Goal: Task Accomplishment & Management: Use online tool/utility

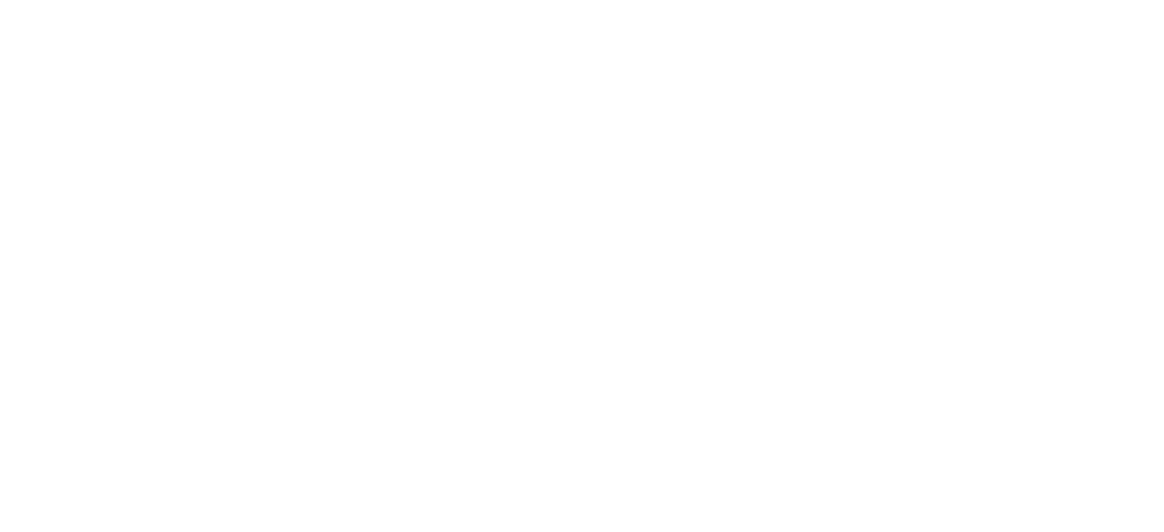
drag, startPoint x: 342, startPoint y: 89, endPoint x: 175, endPoint y: 94, distance: 167.4
click at [175, 6] on html at bounding box center [582, 3] width 1164 height 6
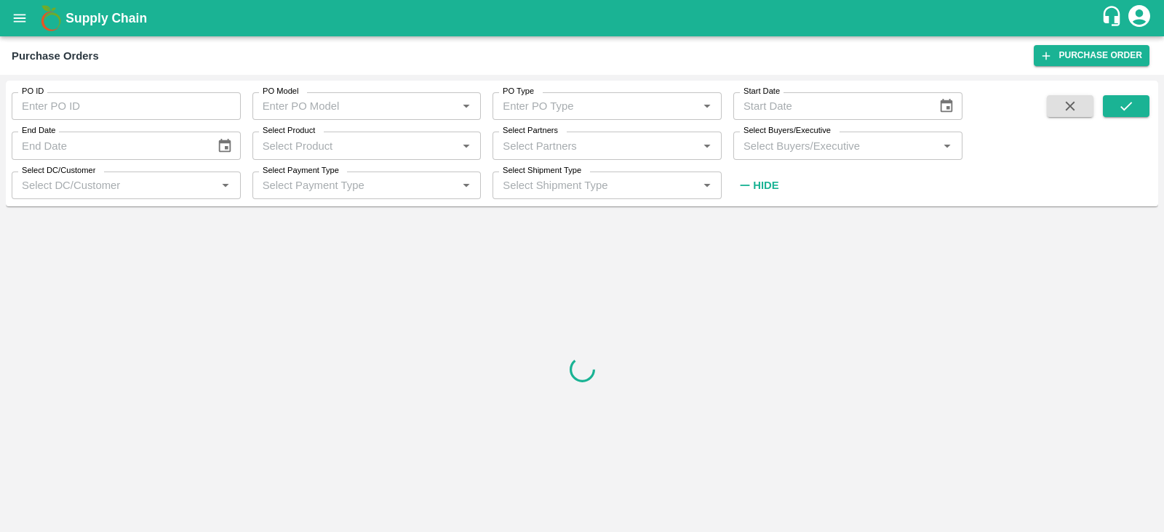
click at [833, 150] on input "Select Buyers/Executive" at bounding box center [836, 145] width 196 height 19
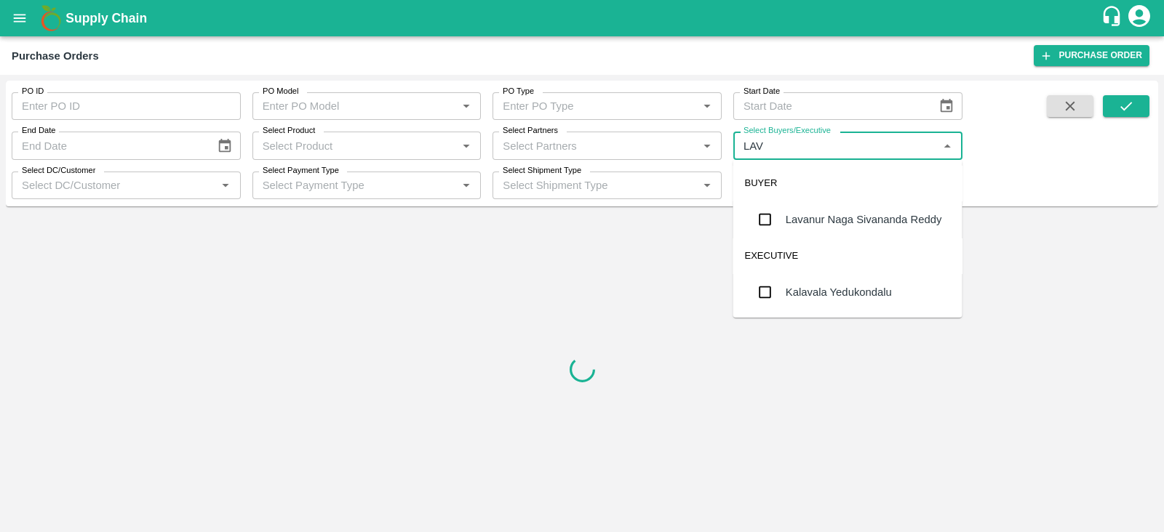
type input "LAVA"
click at [815, 223] on div "Lavanur Naga Sivananda Reddy" at bounding box center [864, 220] width 156 height 16
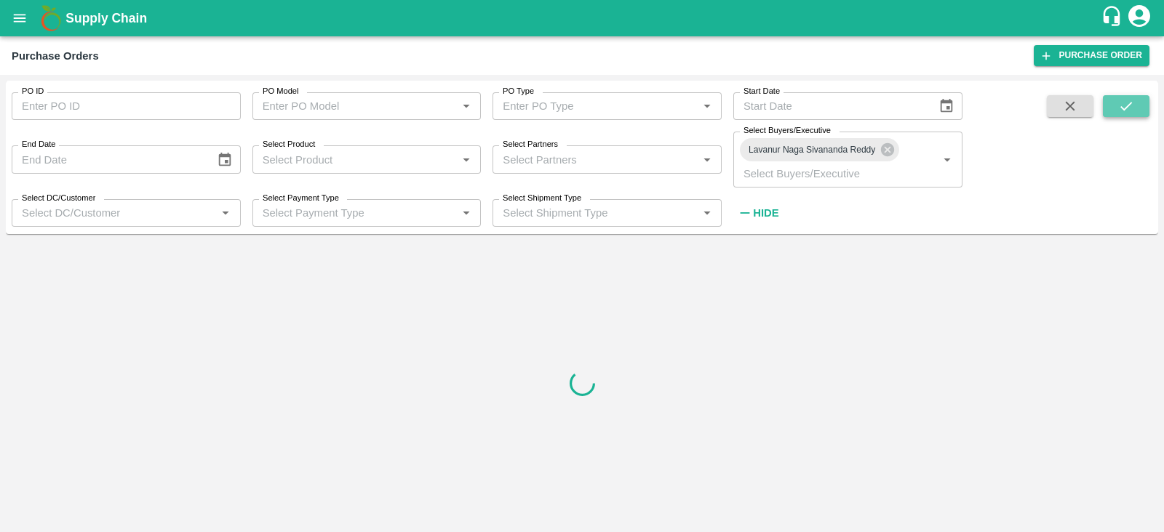
click at [1131, 100] on icon "submit" at bounding box center [1126, 106] width 16 height 16
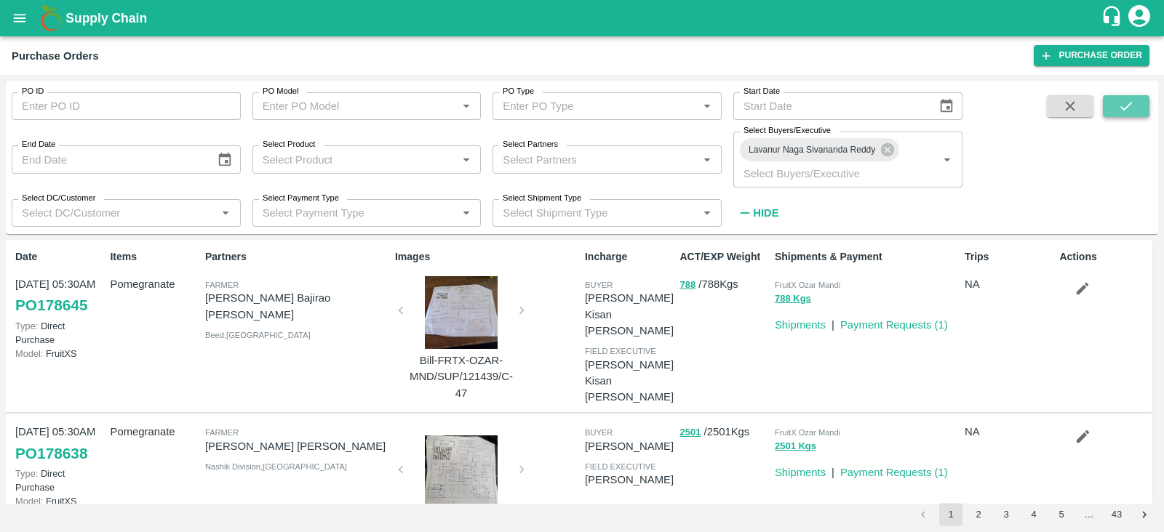
click at [1120, 105] on icon "submit" at bounding box center [1126, 106] width 16 height 16
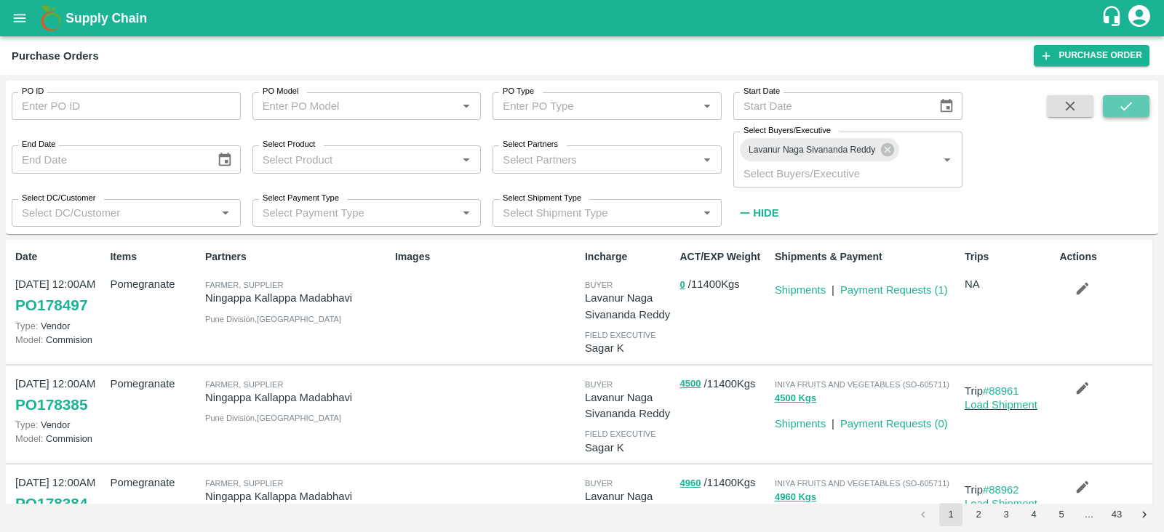
click at [1139, 108] on button "submit" at bounding box center [1126, 106] width 47 height 22
click at [1135, 109] on button "submit" at bounding box center [1126, 106] width 47 height 22
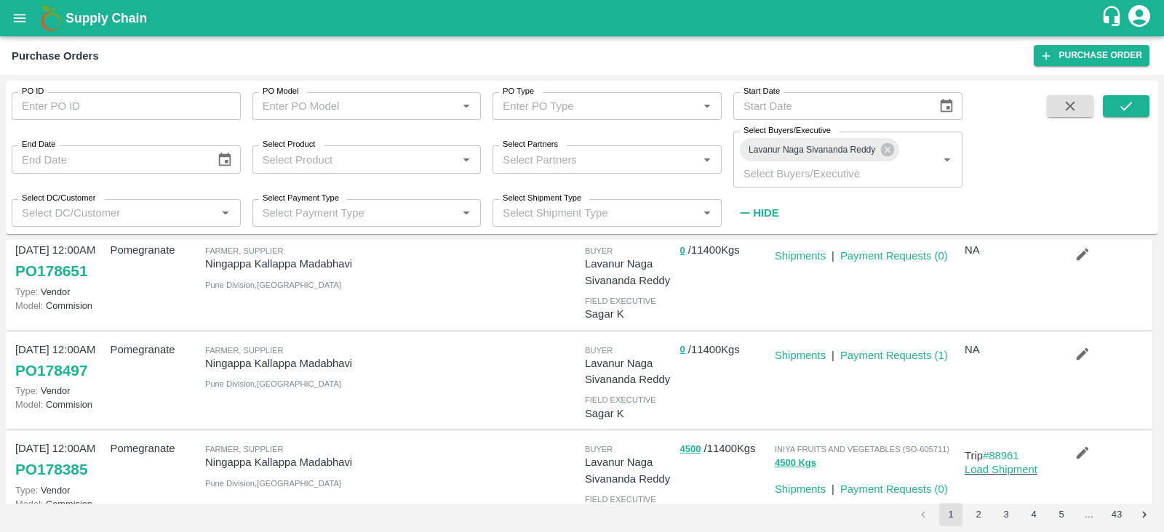
scroll to position [36, 0]
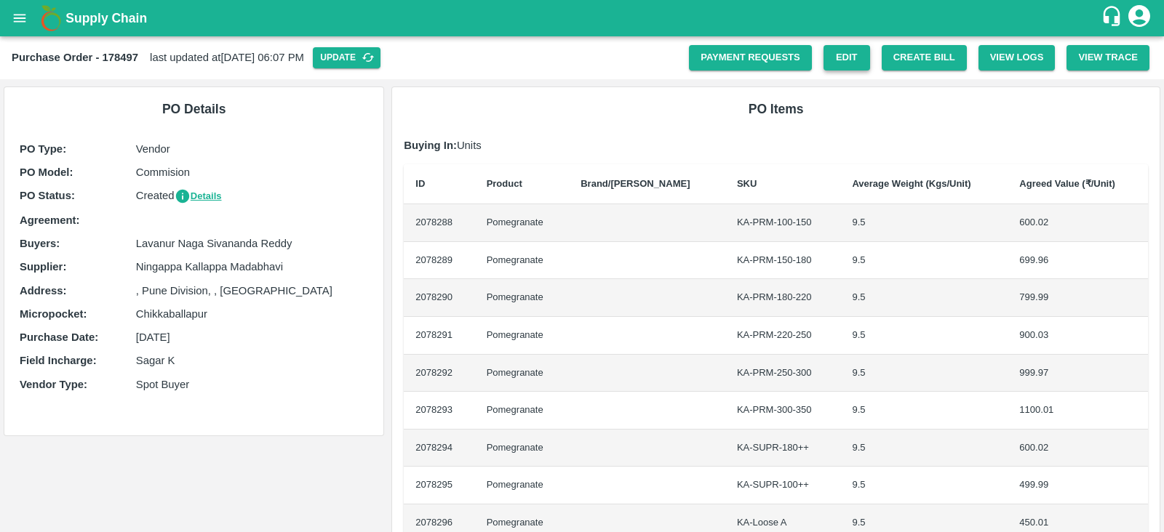
click at [855, 53] on link "Edit" at bounding box center [846, 57] width 47 height 25
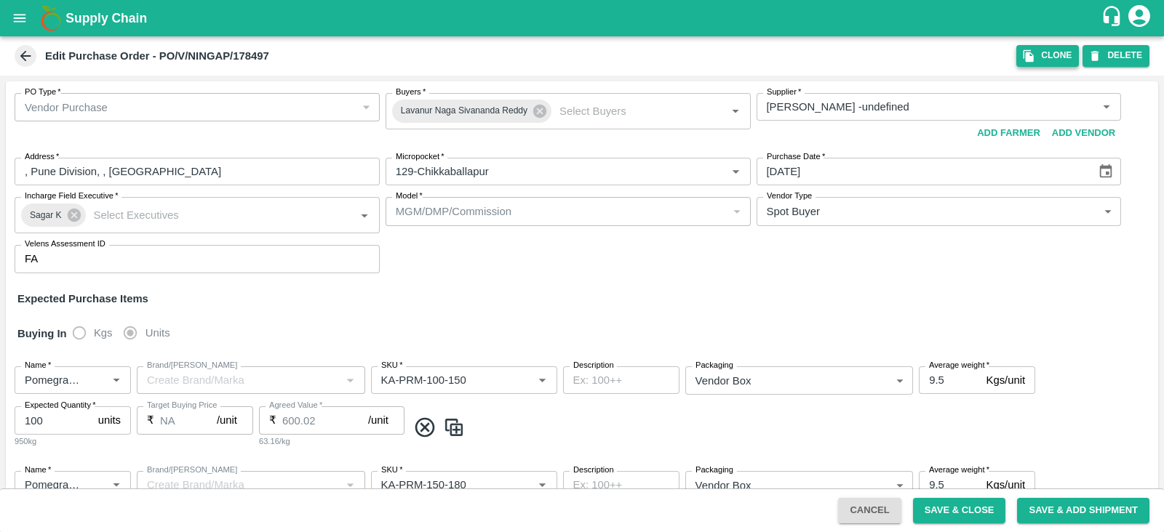
click at [1029, 60] on icon "button" at bounding box center [1028, 56] width 10 height 12
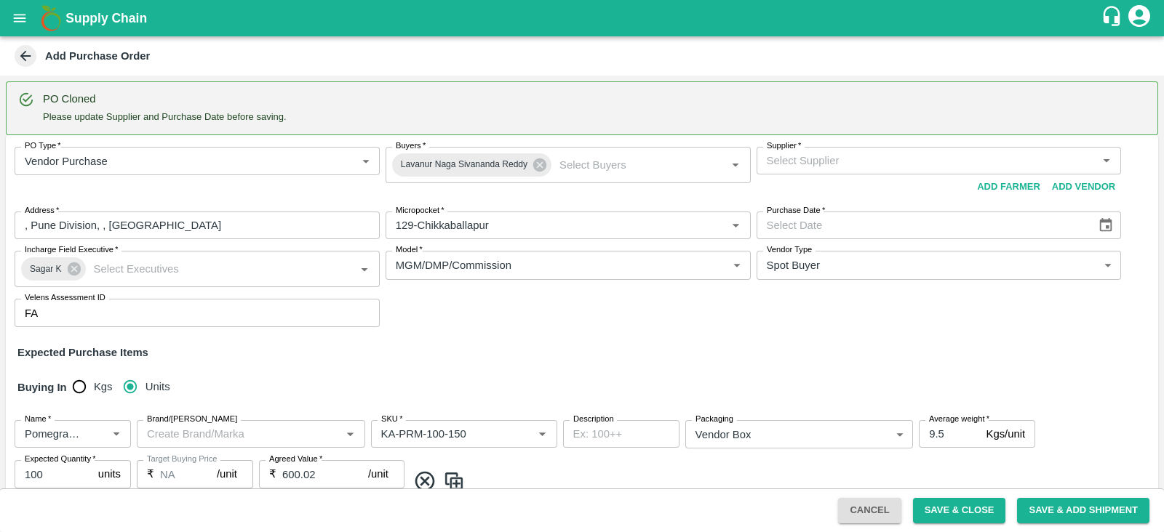
click at [306, 430] on input "Brand/Marka" at bounding box center [239, 434] width 196 height 19
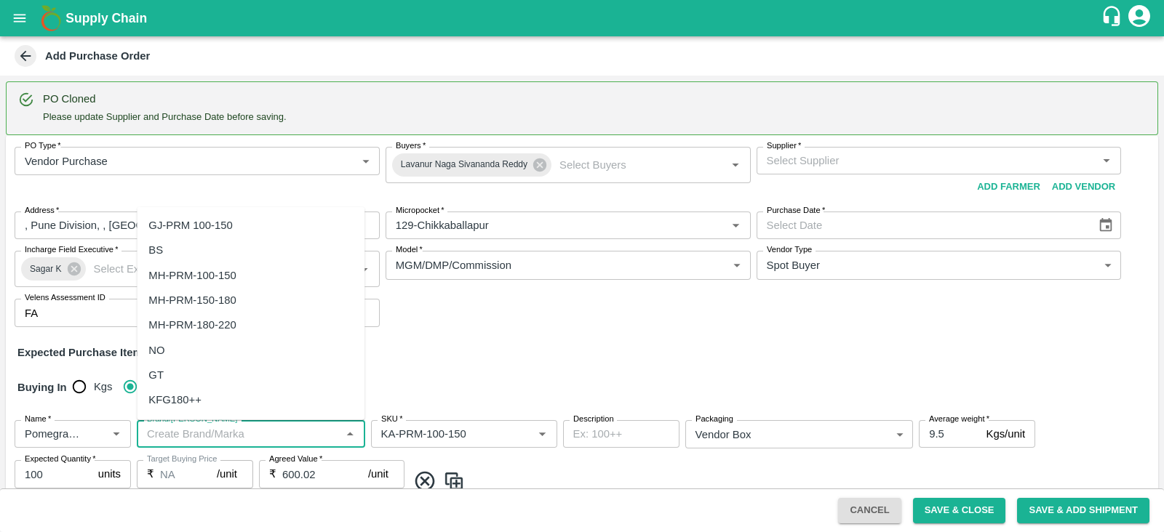
click at [790, 175] on div "Supplier   * Supplier   * Add Vendor Add Farmer" at bounding box center [939, 173] width 365 height 53
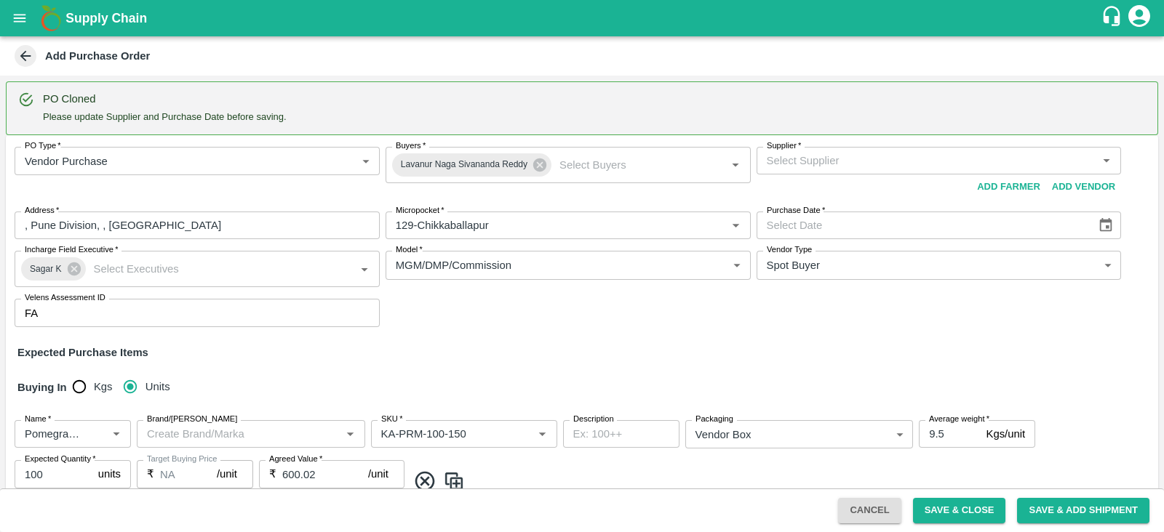
click at [793, 168] on input "Supplier   *" at bounding box center [927, 160] width 332 height 19
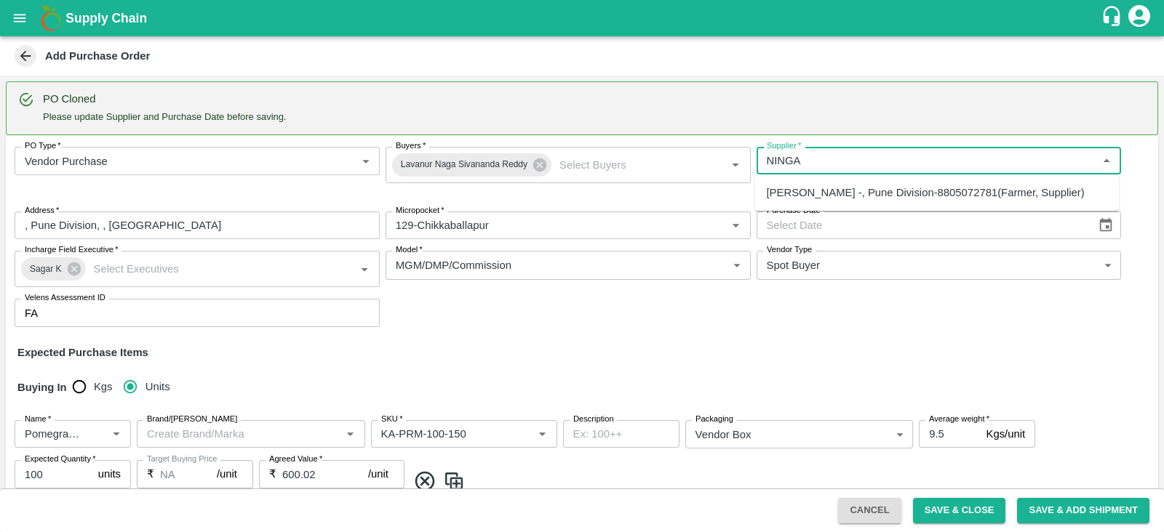
click at [824, 193] on div "Ningappa Kallappa Madabhavi -, Pune Division-8805072781(Farmer, Supplier)" at bounding box center [926, 193] width 318 height 16
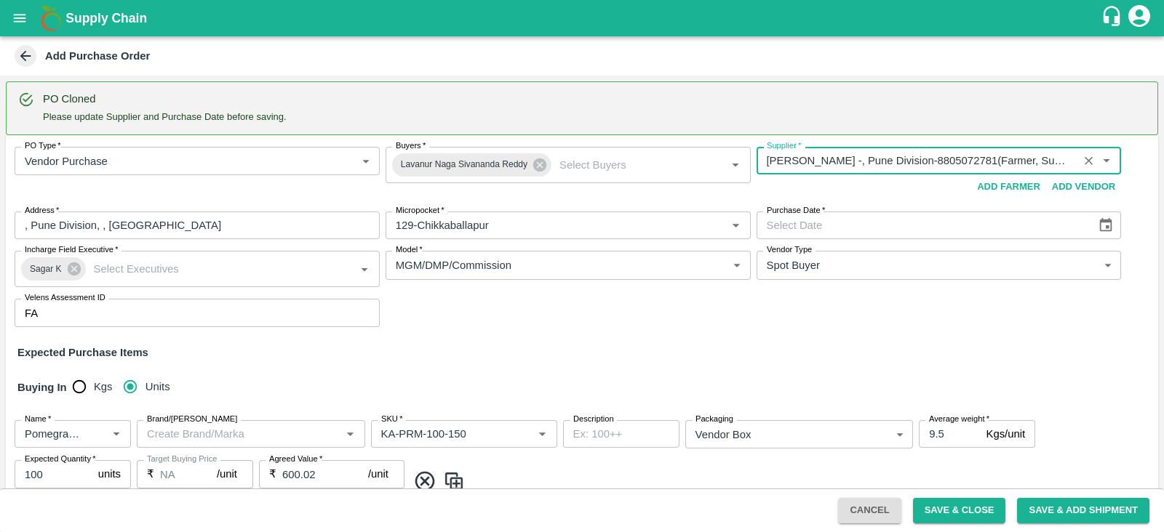
type input "Ningappa Kallappa Madabhavi -, Pune Division-8805072781(Farmer, Supplier)"
click at [1100, 225] on icon "Choose date" at bounding box center [1106, 225] width 16 height 16
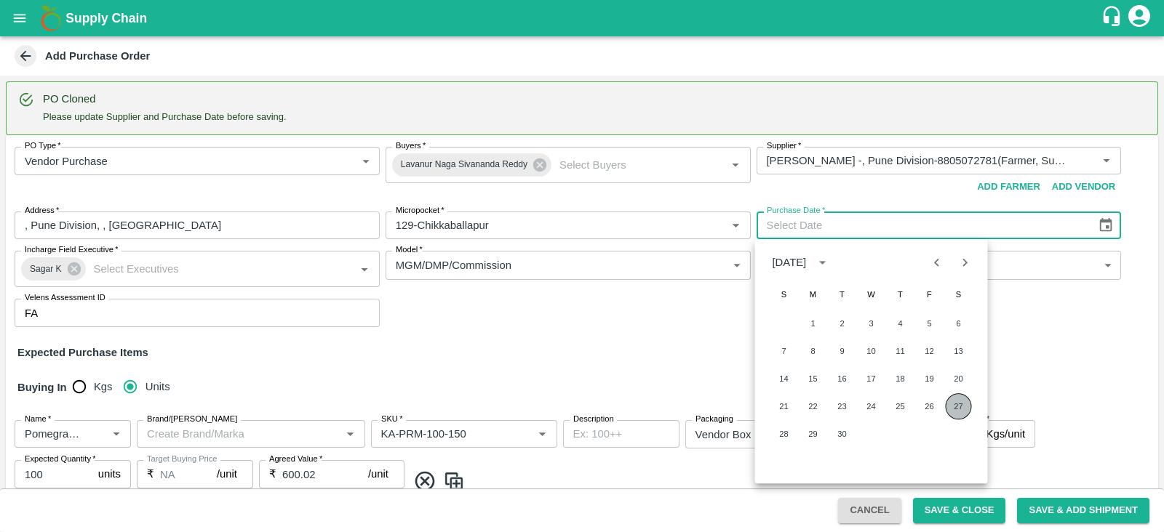
click at [951, 404] on button "27" at bounding box center [959, 407] width 26 height 26
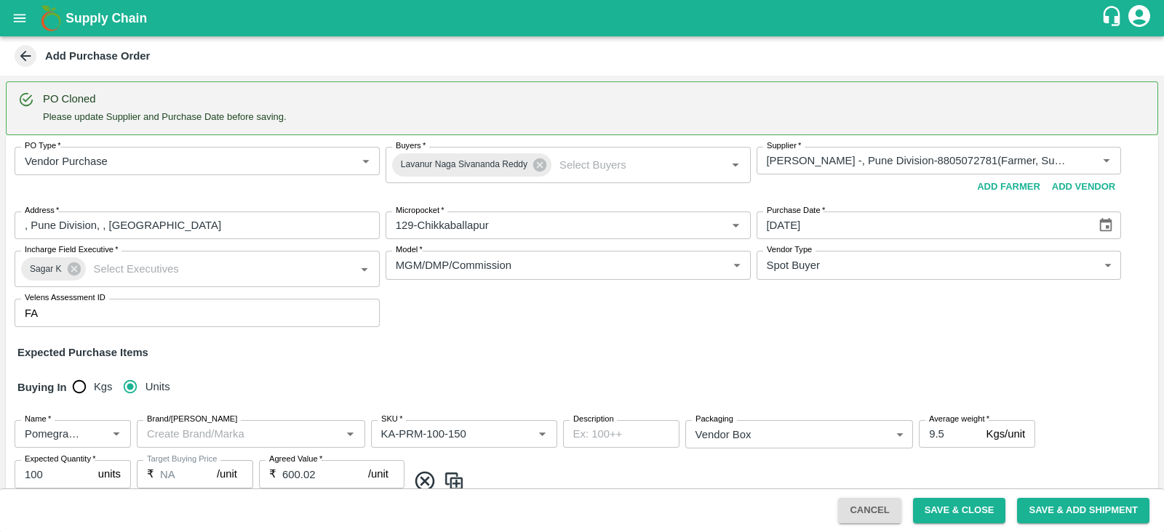
click at [1101, 215] on button "Choose date, selected date is Sep 27, 2025" at bounding box center [1106, 226] width 28 height 28
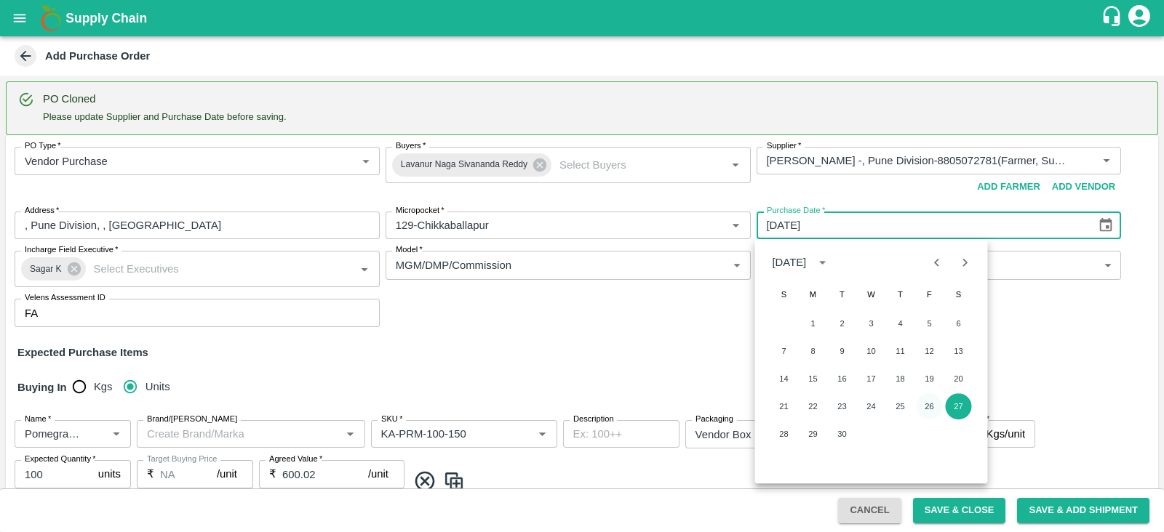
click at [936, 404] on button "26" at bounding box center [930, 407] width 26 height 26
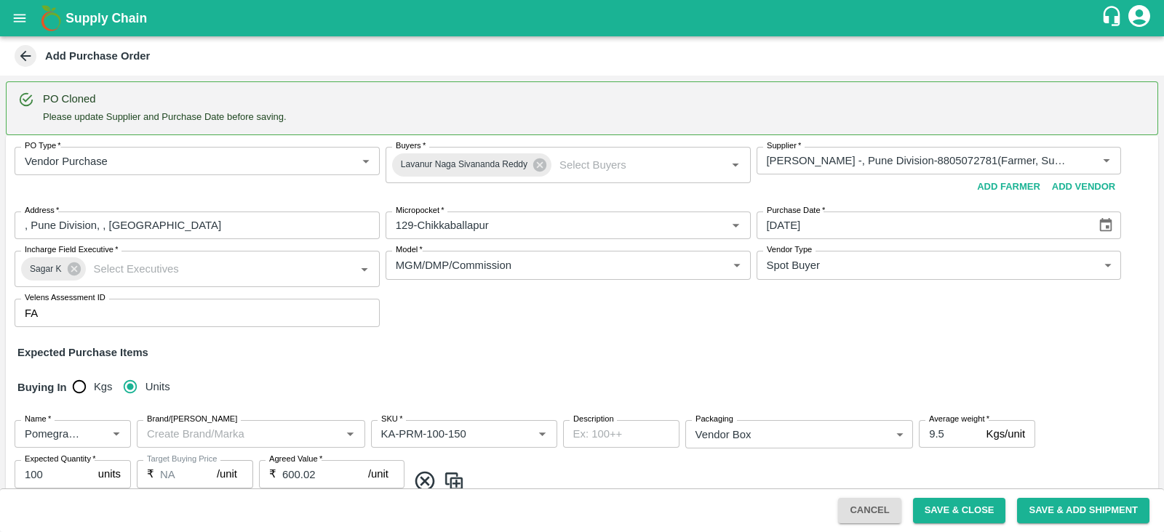
type input "26/09/2025"
click at [268, 426] on input "Brand/Marka" at bounding box center [229, 434] width 177 height 19
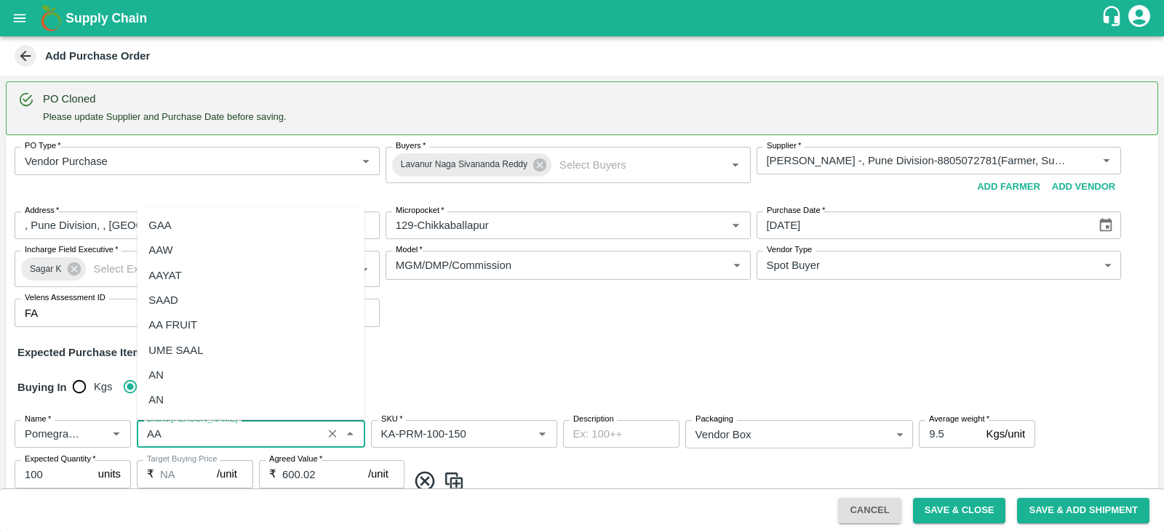
scroll to position [72, 0]
click at [242, 352] on div "AA" at bounding box center [251, 352] width 228 height 25
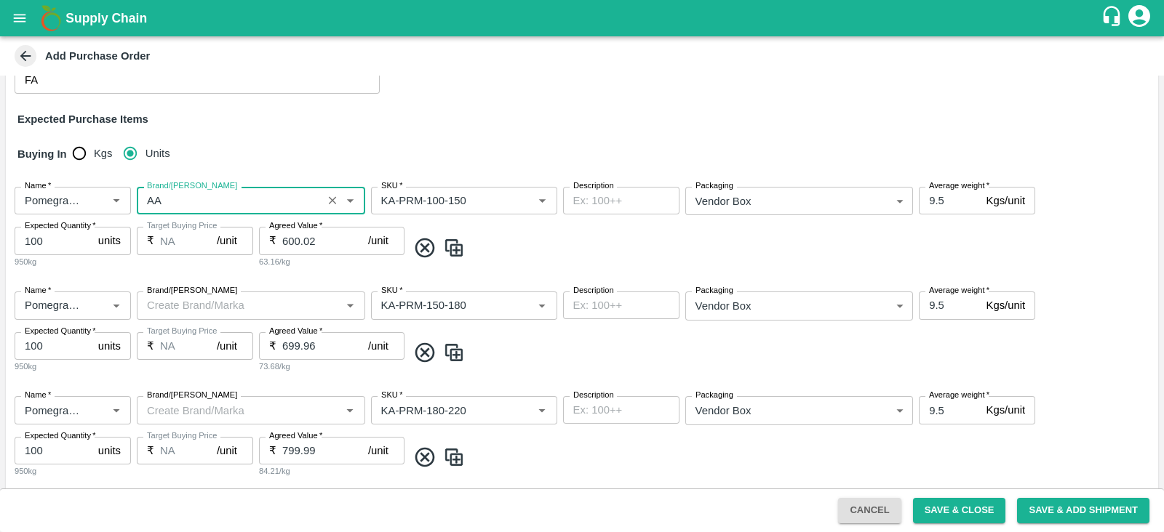
type input "AA"
click at [189, 311] on input "Brand/Marka" at bounding box center [239, 305] width 196 height 19
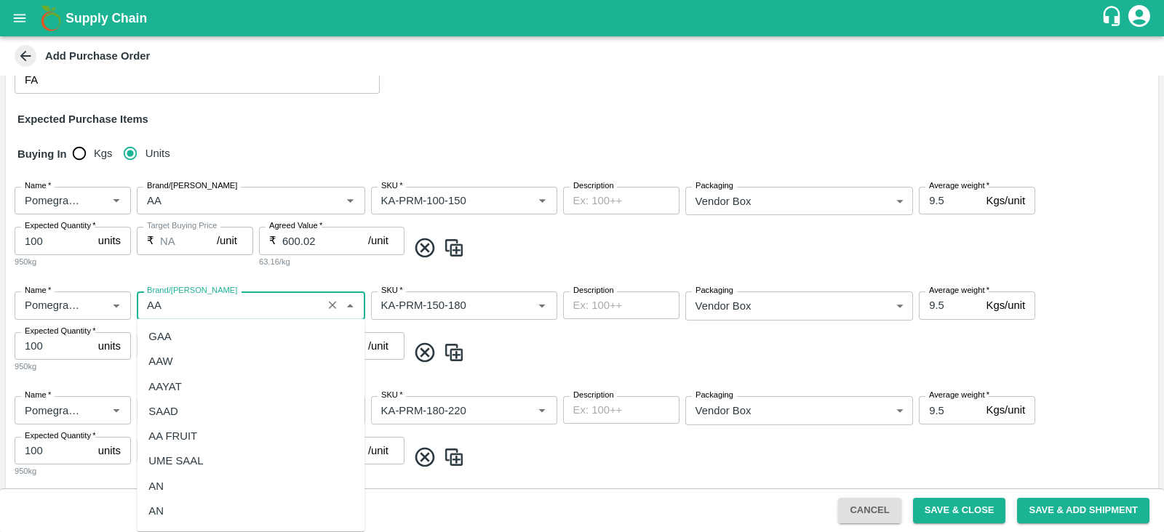
scroll to position [72, 0]
click at [160, 460] on div "AA" at bounding box center [155, 465] width 15 height 16
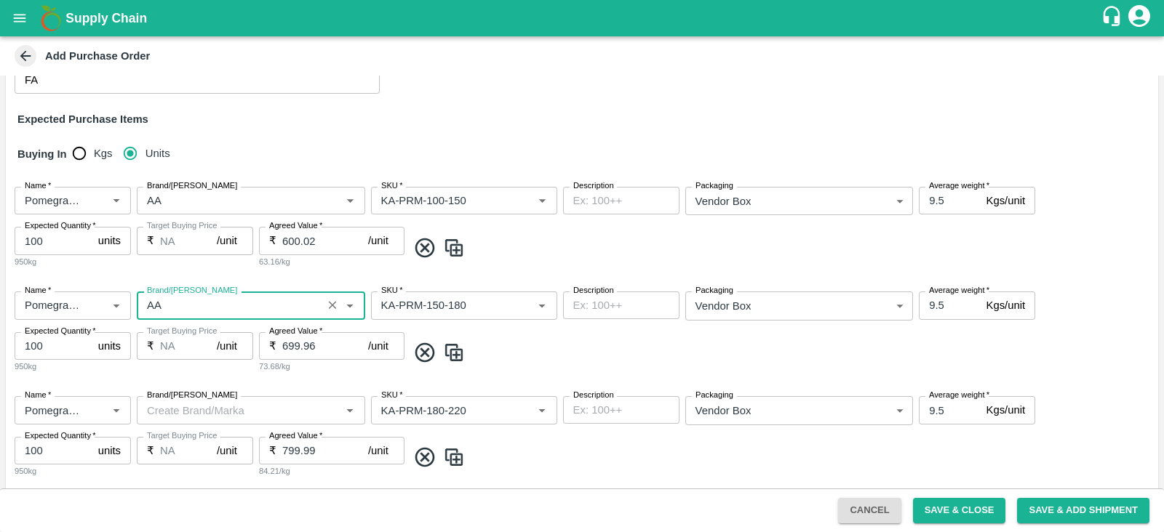
type input "AA"
click at [211, 409] on input "Brand/Marka" at bounding box center [239, 410] width 196 height 19
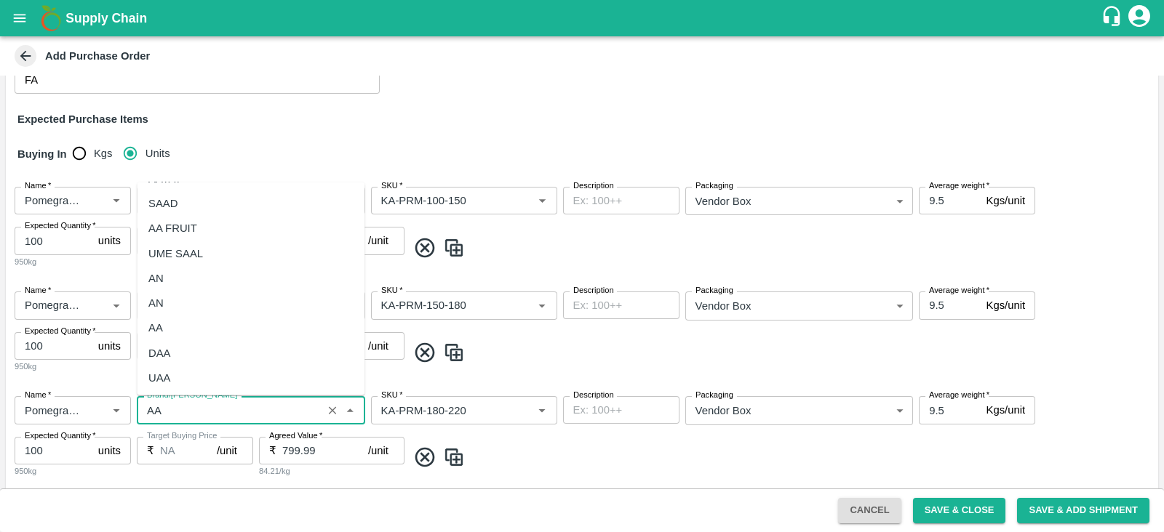
click at [179, 328] on div "AA" at bounding box center [251, 328] width 228 height 25
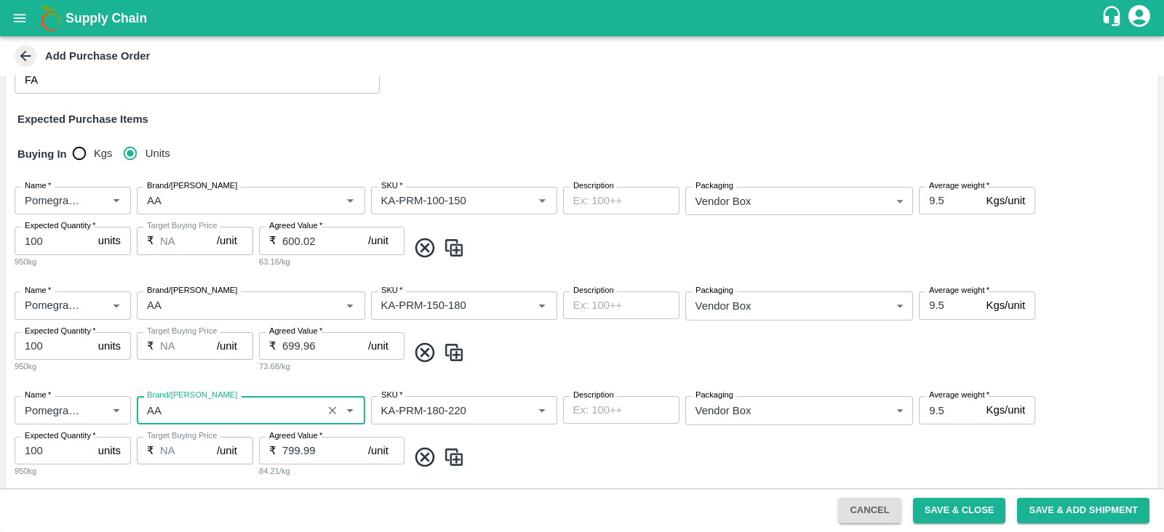
scroll to position [382, 0]
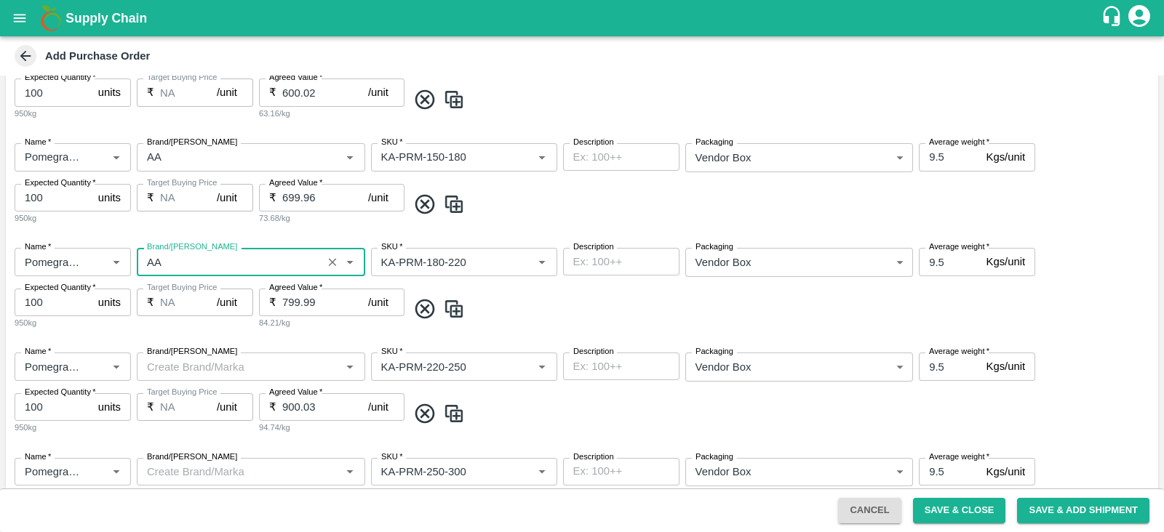
type input "AA"
click at [171, 364] on input "Brand/Marka" at bounding box center [239, 366] width 196 height 19
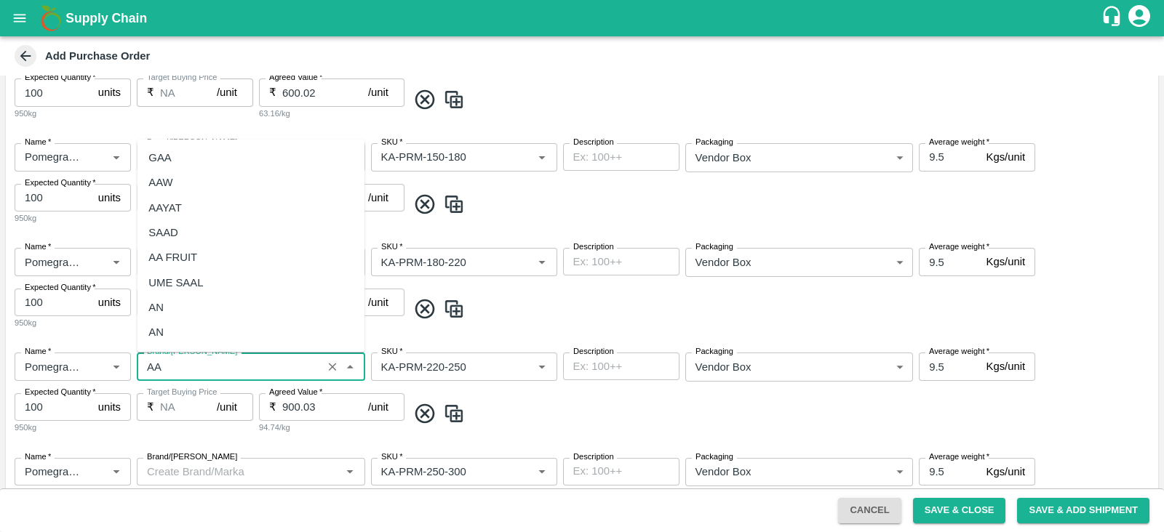
scroll to position [72, 0]
click at [196, 276] on div "AA" at bounding box center [251, 285] width 228 height 25
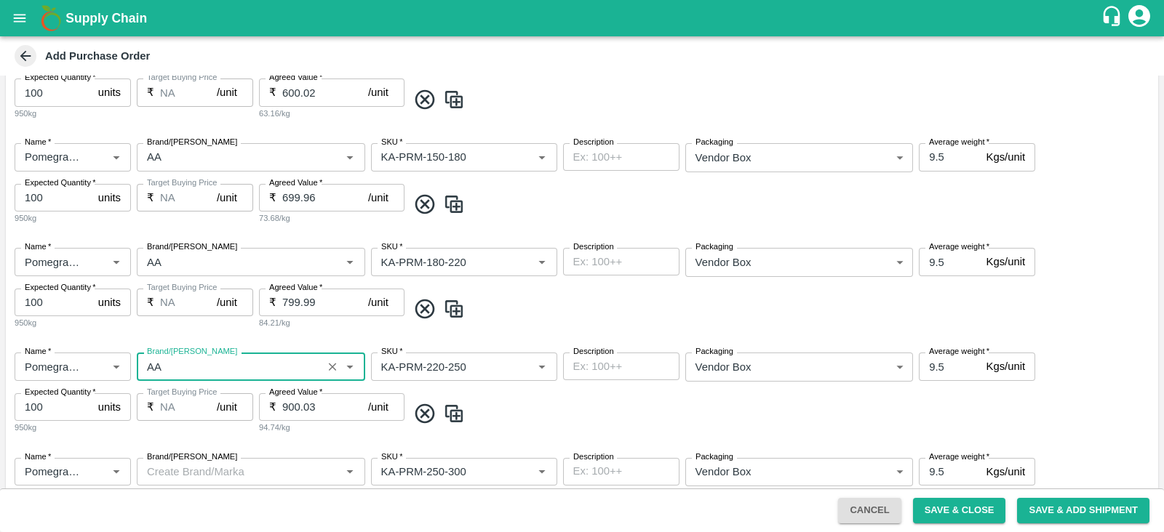
scroll to position [558, 0]
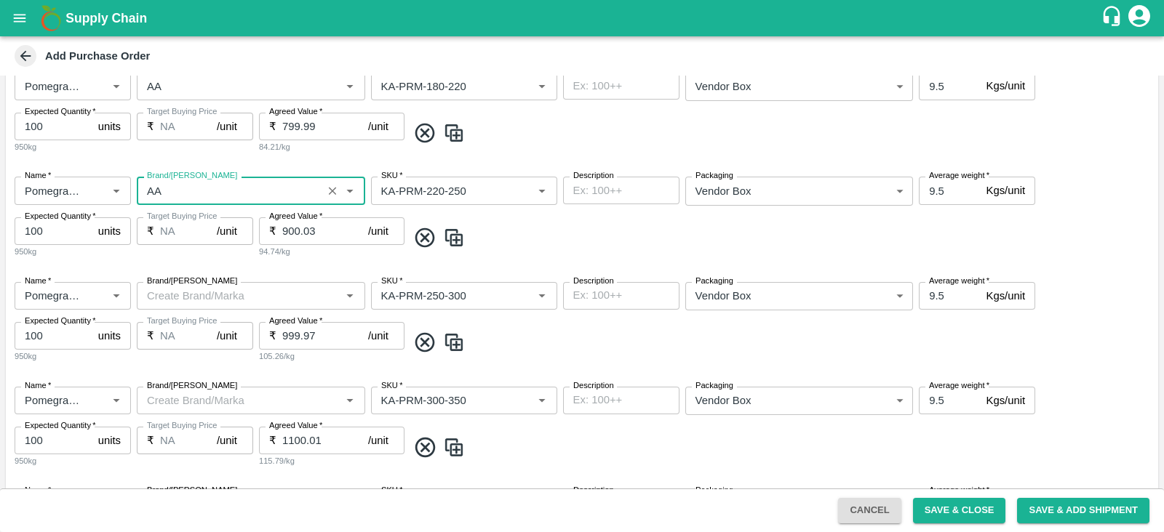
click at [177, 307] on div "Brand/Marka" at bounding box center [251, 296] width 228 height 28
type input "AA"
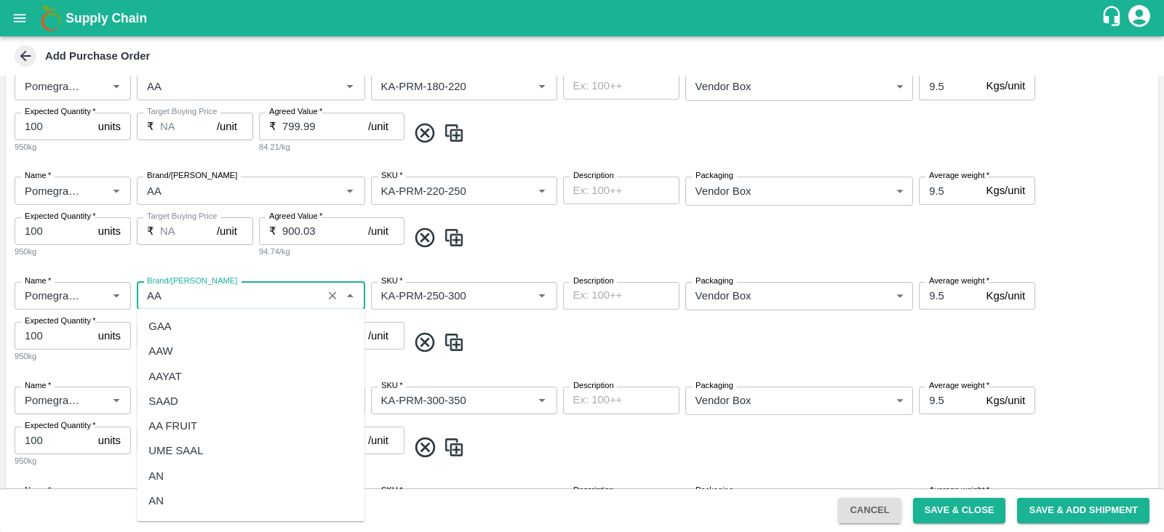
scroll to position [72, 0]
click at [182, 450] on div "AA" at bounding box center [251, 454] width 228 height 25
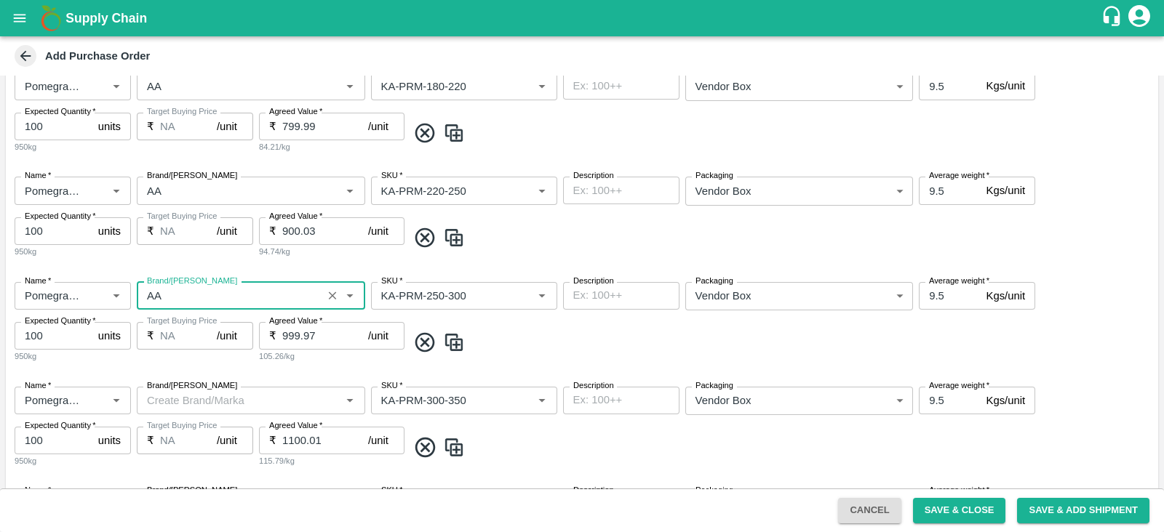
type input "AA"
click at [209, 406] on input "Brand/Marka" at bounding box center [239, 400] width 196 height 19
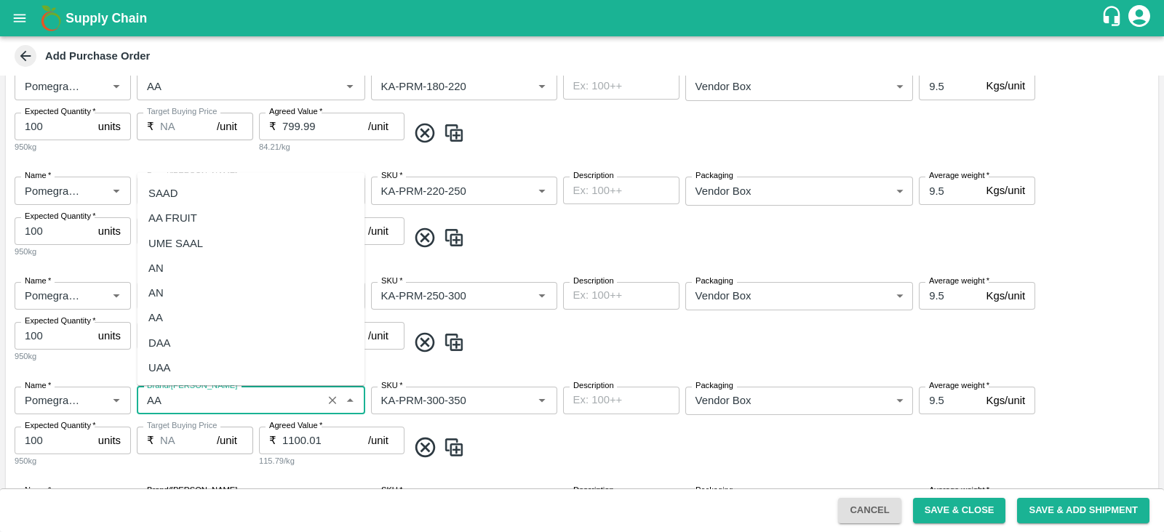
click at [185, 327] on div "AA" at bounding box center [251, 318] width 228 height 25
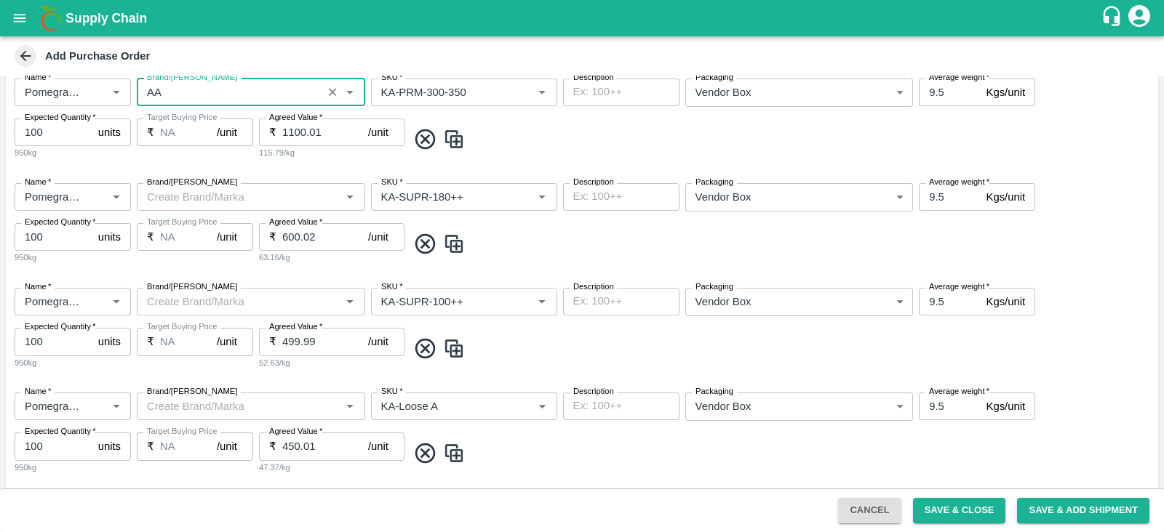
scroll to position [887, 0]
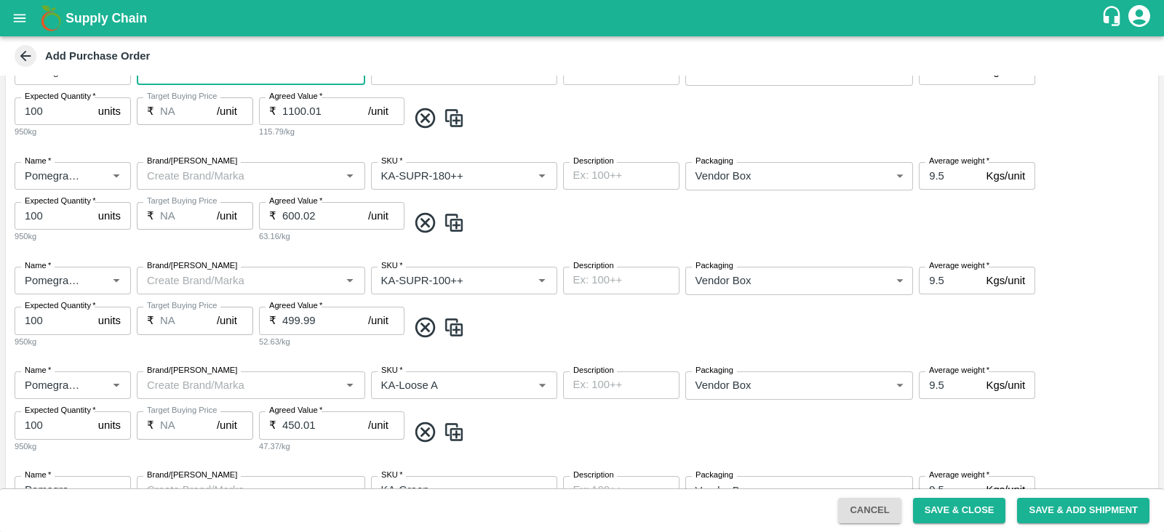
click at [176, 292] on div "Brand/Marka" at bounding box center [251, 281] width 228 height 28
type input "AA"
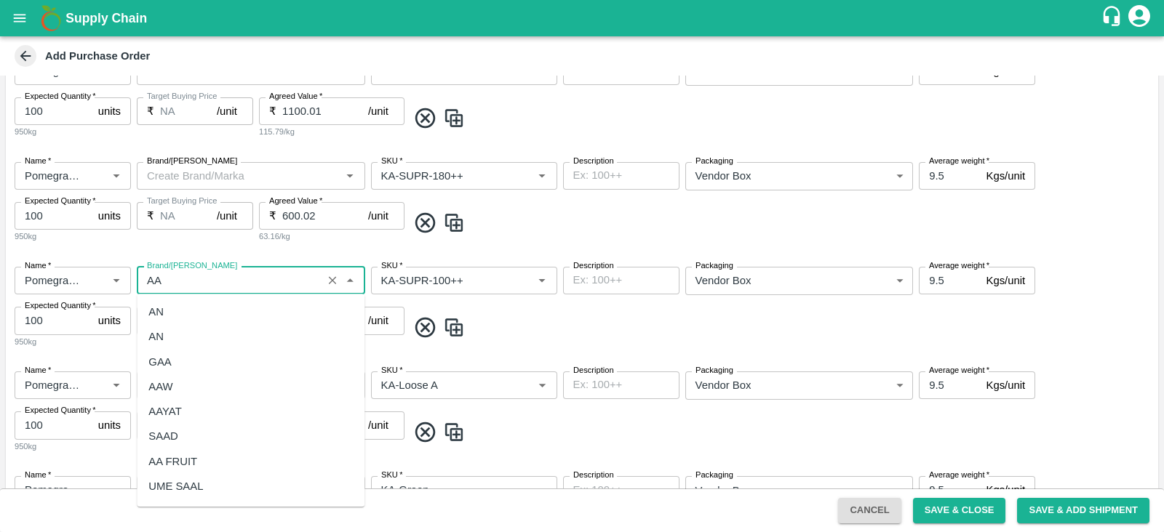
scroll to position [72, 0]
click at [212, 430] on div "AA" at bounding box center [251, 439] width 228 height 25
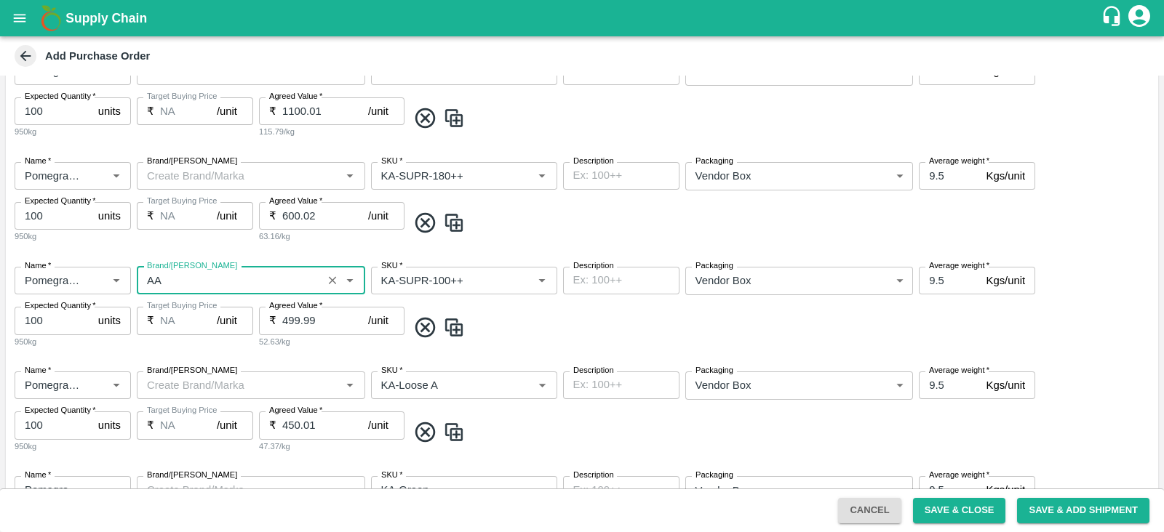
type input "AA"
click at [180, 386] on input "Brand/Marka" at bounding box center [239, 385] width 196 height 19
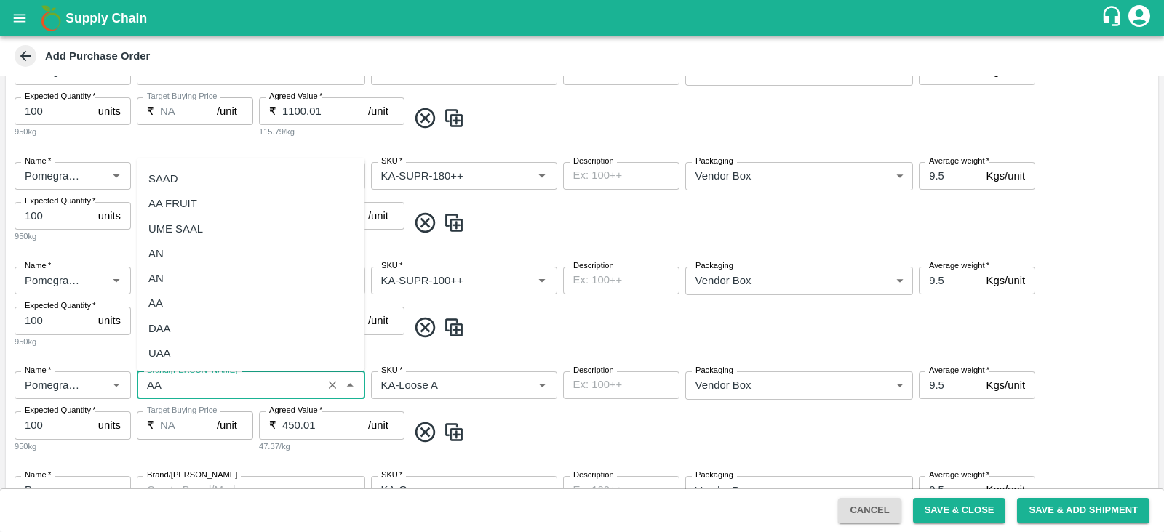
click at [208, 304] on div "AA" at bounding box center [251, 304] width 228 height 25
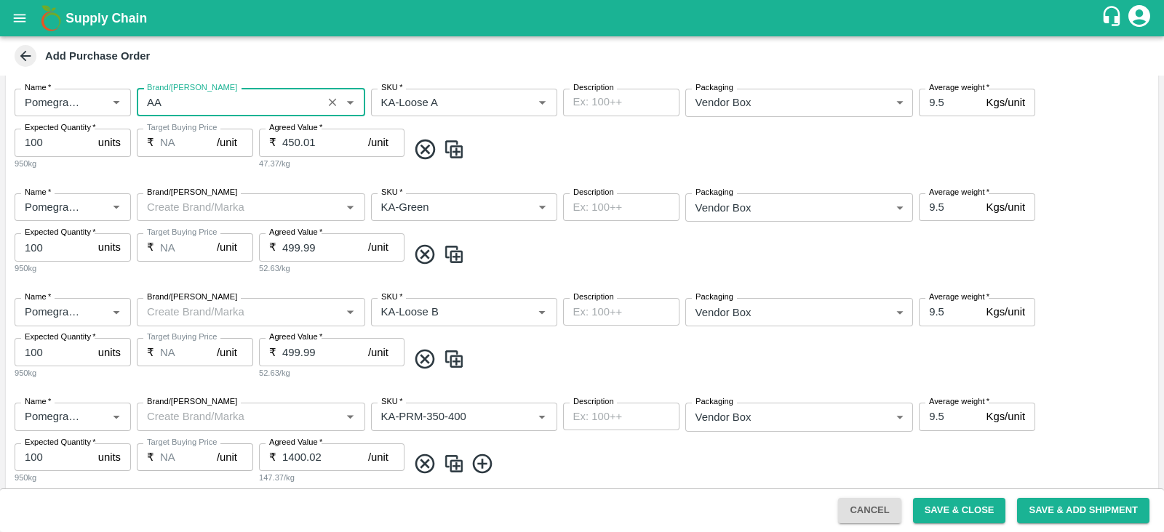
scroll to position [1173, 0]
type input "AA"
click at [239, 203] on input "Brand/Marka" at bounding box center [239, 205] width 196 height 19
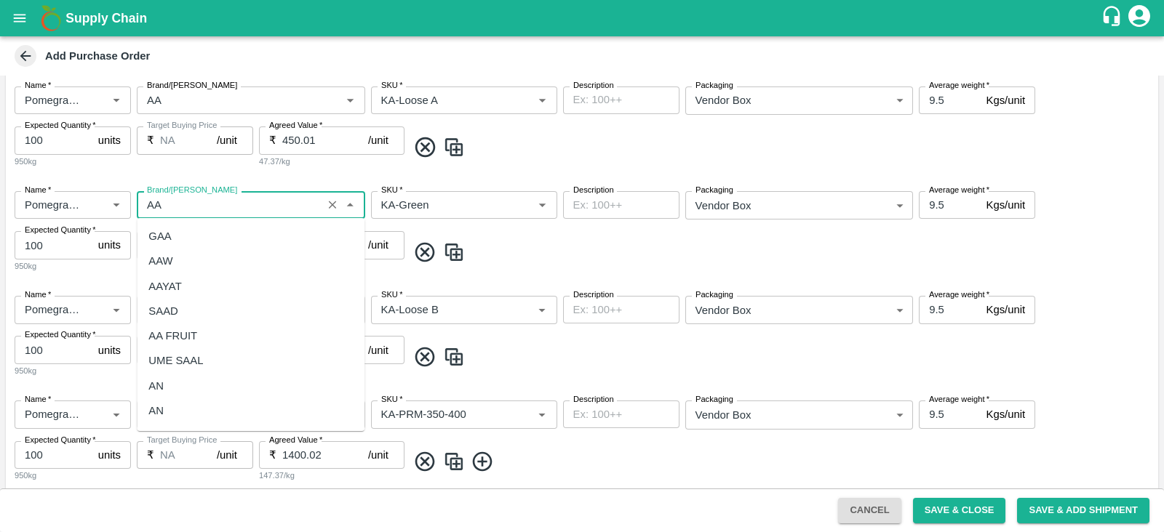
scroll to position [72, 0]
click at [180, 375] on div "AA" at bounding box center [251, 363] width 228 height 25
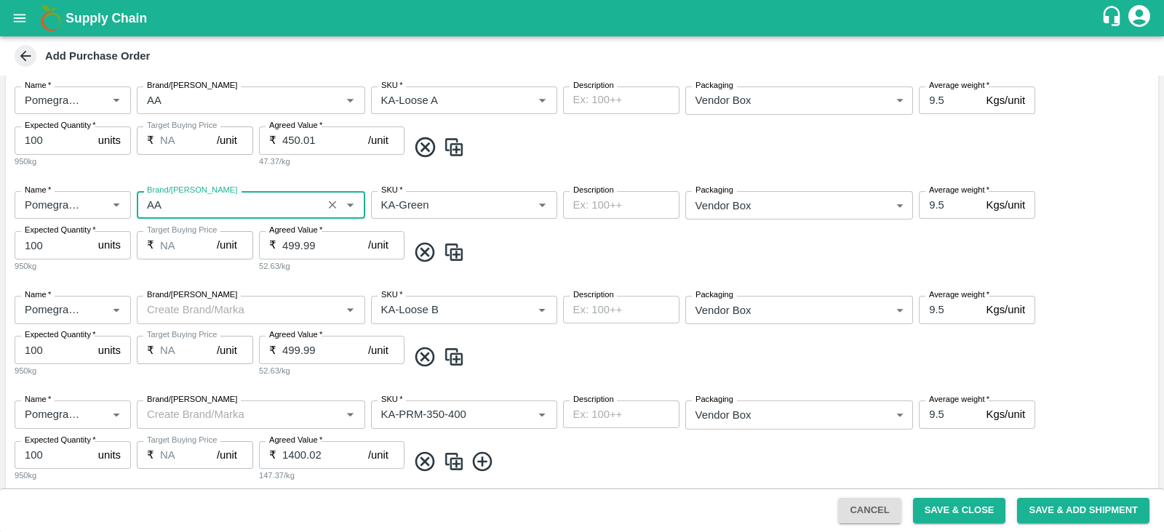
scroll to position [1248, 0]
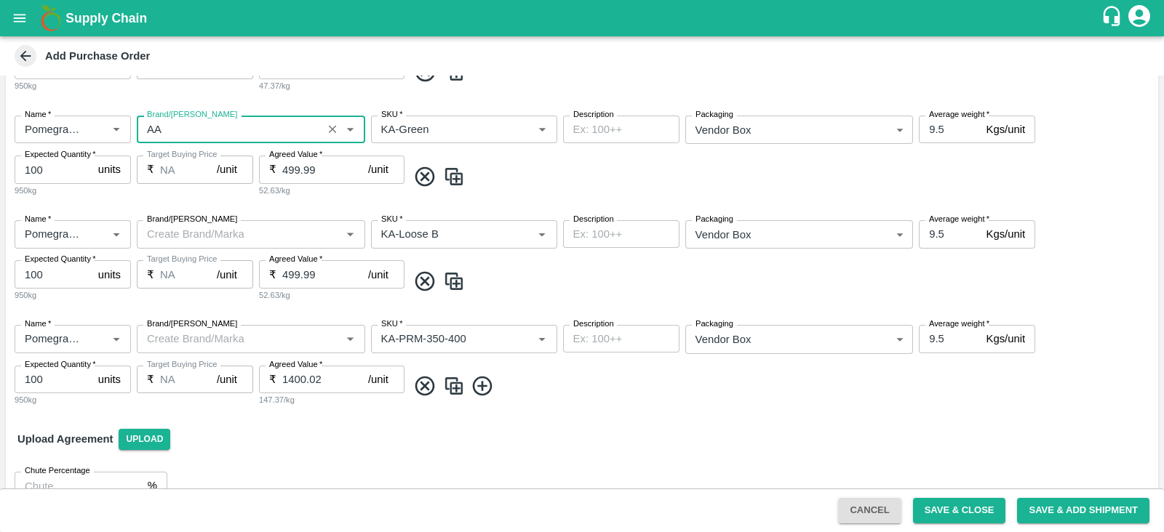
type input "AA"
click at [195, 232] on input "Brand/Marka" at bounding box center [239, 234] width 196 height 19
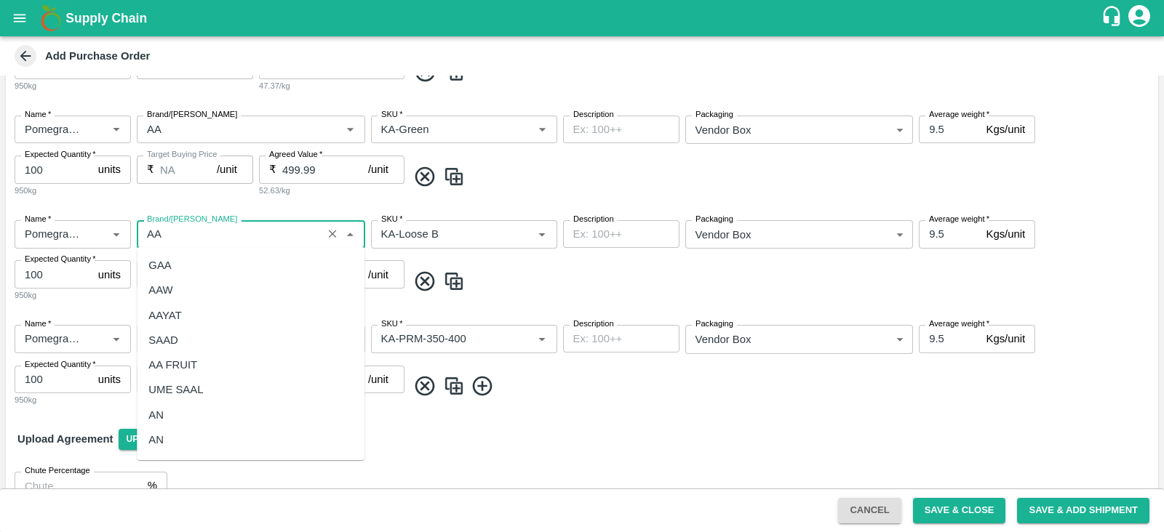
scroll to position [72, 0]
click at [218, 387] on div "AA" at bounding box center [251, 392] width 228 height 25
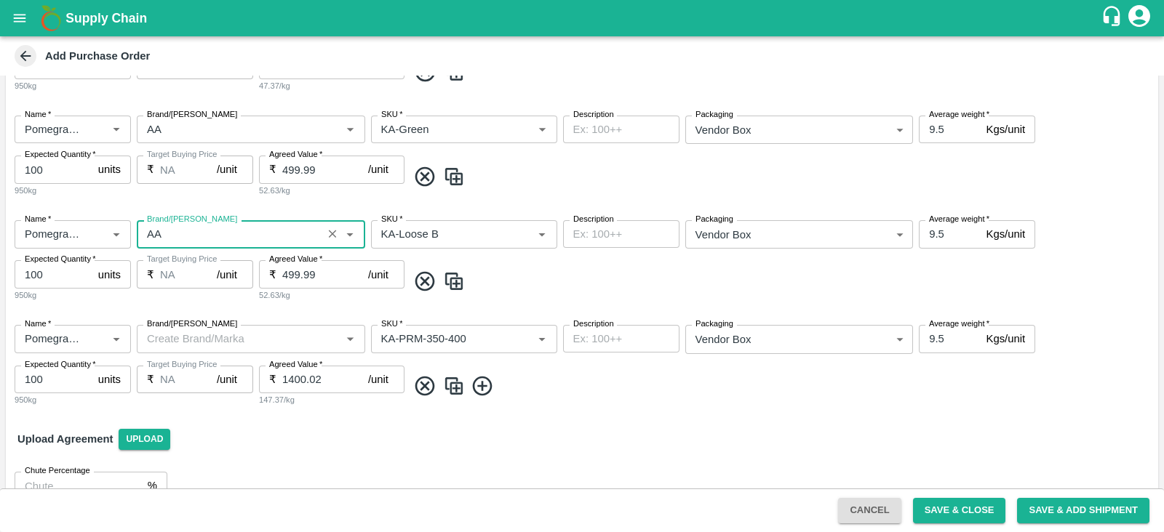
type input "AA"
click at [189, 333] on input "Brand/Marka" at bounding box center [239, 339] width 196 height 19
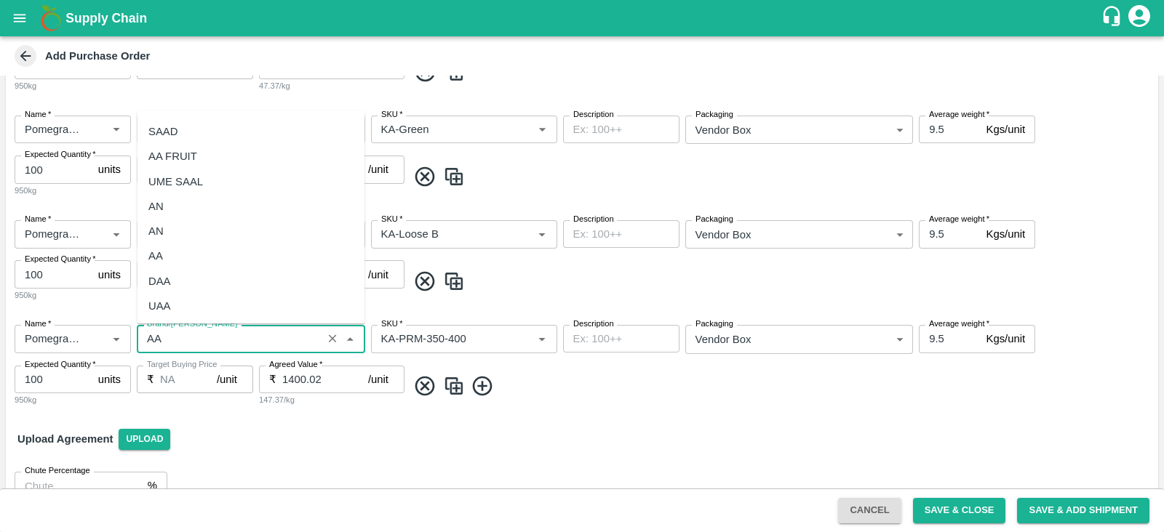
click at [196, 258] on div "AA" at bounding box center [251, 256] width 228 height 25
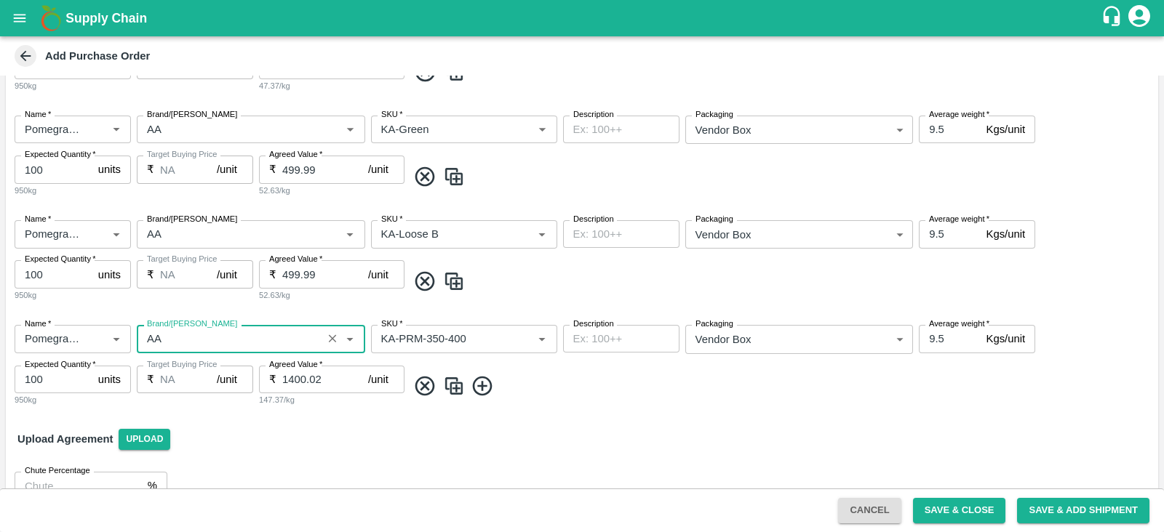
scroll to position [0, 0]
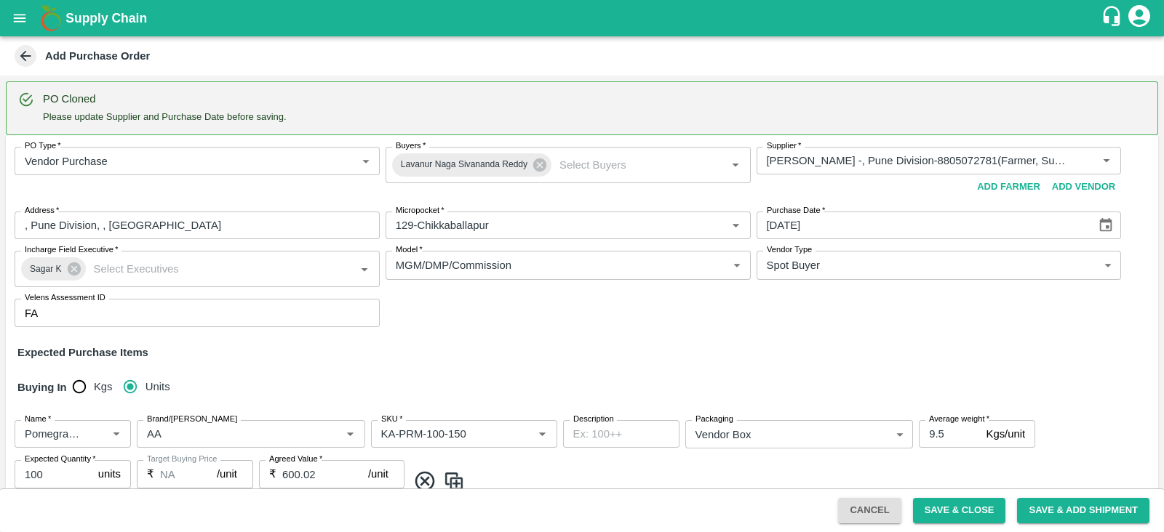
type input "AA"
click at [971, 514] on button "Save & Close" at bounding box center [959, 510] width 93 height 25
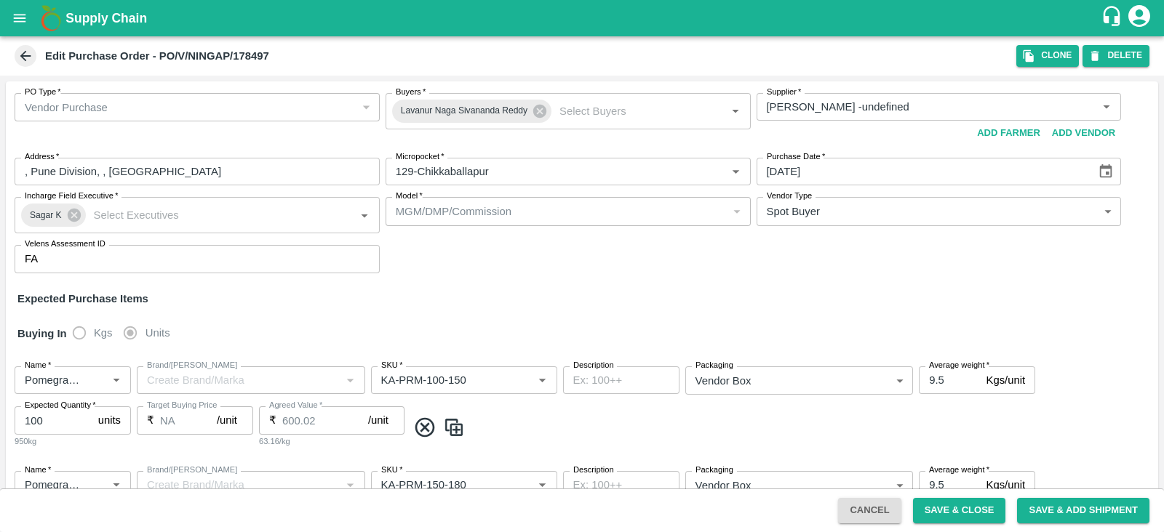
click at [14, 16] on icon "open drawer" at bounding box center [20, 18] width 16 height 16
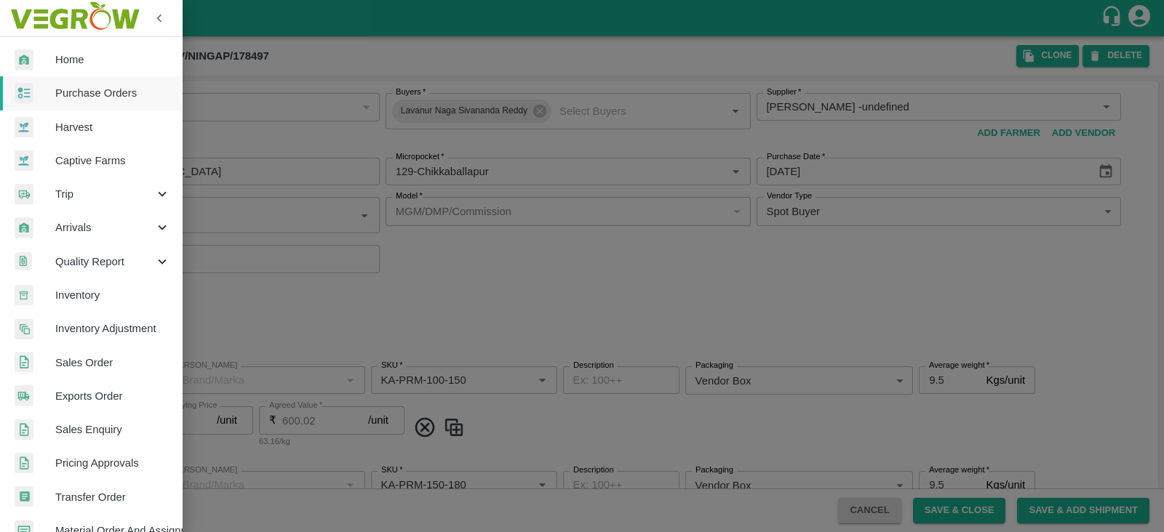
click at [108, 92] on span "Purchase Orders" at bounding box center [112, 93] width 115 height 16
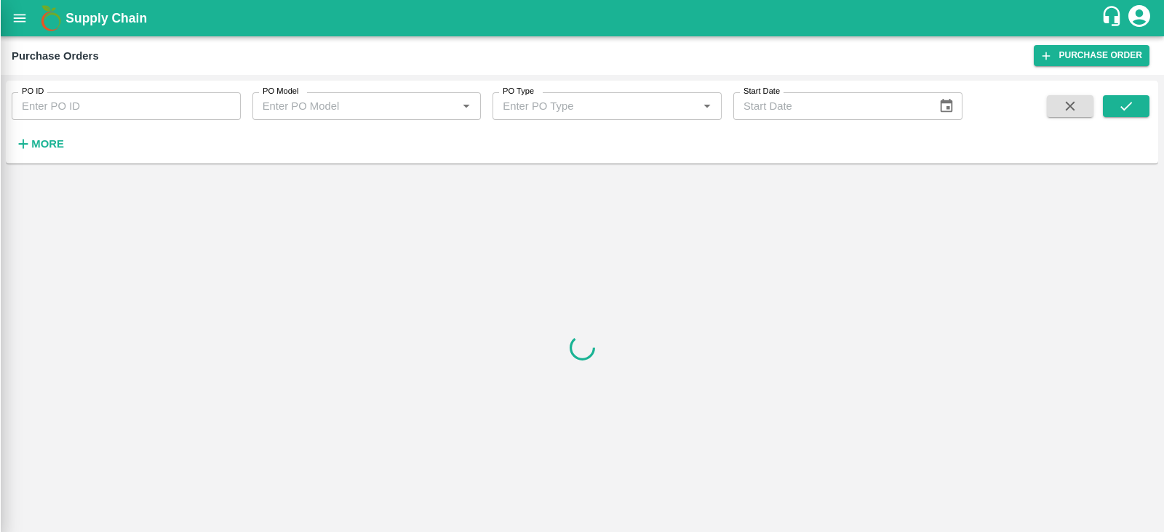
click at [49, 145] on strong "More" at bounding box center [47, 144] width 33 height 12
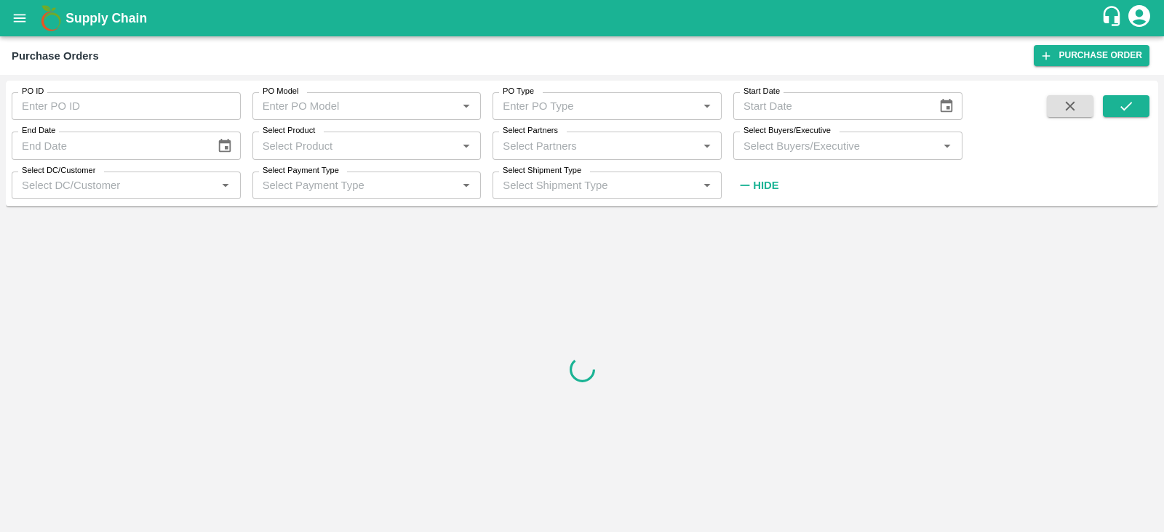
click at [855, 145] on input "Select Buyers/Executive" at bounding box center [836, 145] width 196 height 19
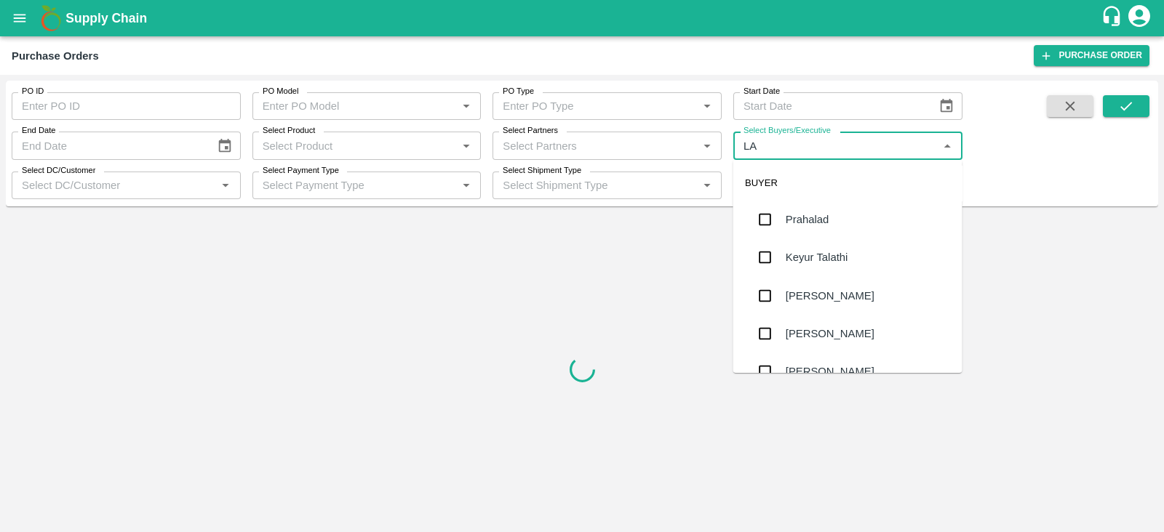
type input "LAV"
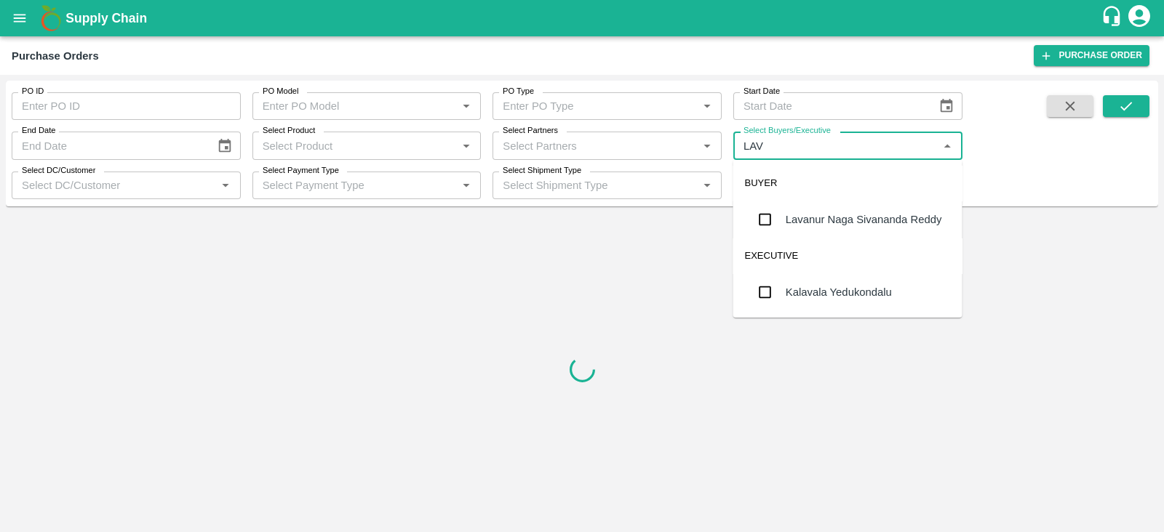
click at [873, 219] on div "Lavanur Naga Sivananda Reddy" at bounding box center [864, 220] width 156 height 16
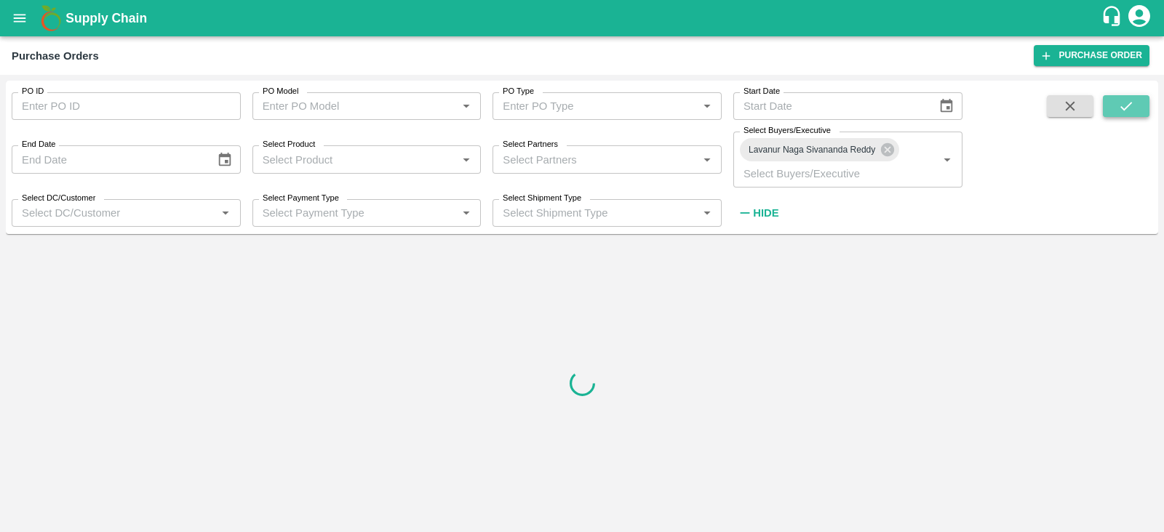
click at [1123, 106] on icon "submit" at bounding box center [1126, 106] width 16 height 16
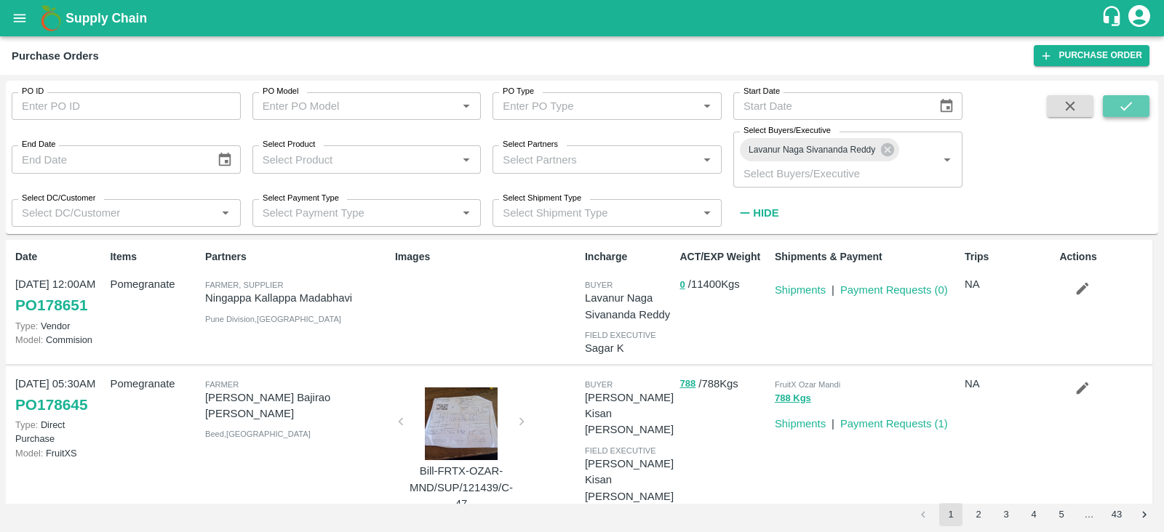
click at [1125, 111] on icon "submit" at bounding box center [1126, 106] width 16 height 16
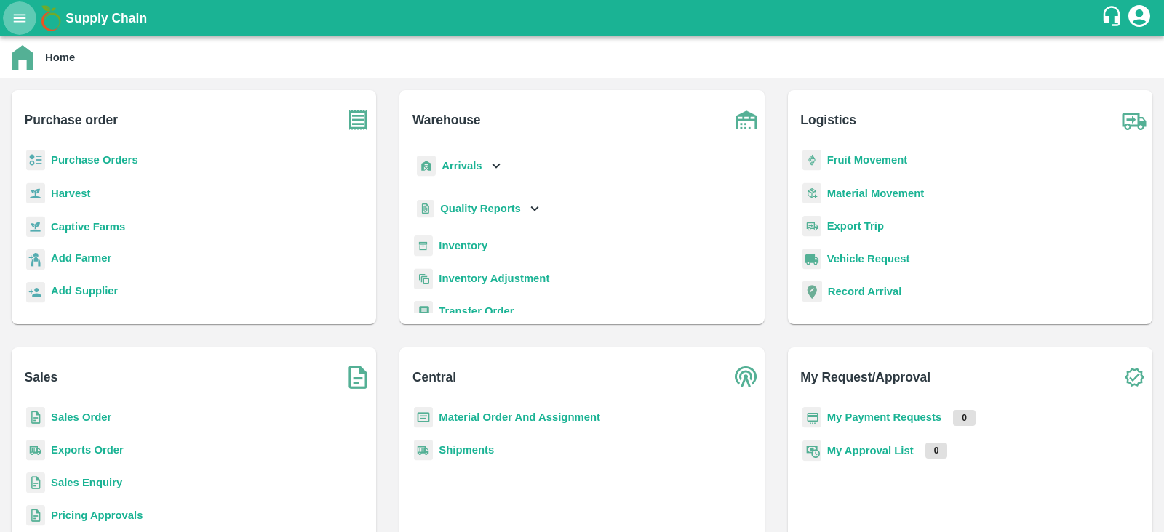
click at [15, 19] on icon "open drawer" at bounding box center [20, 18] width 16 height 16
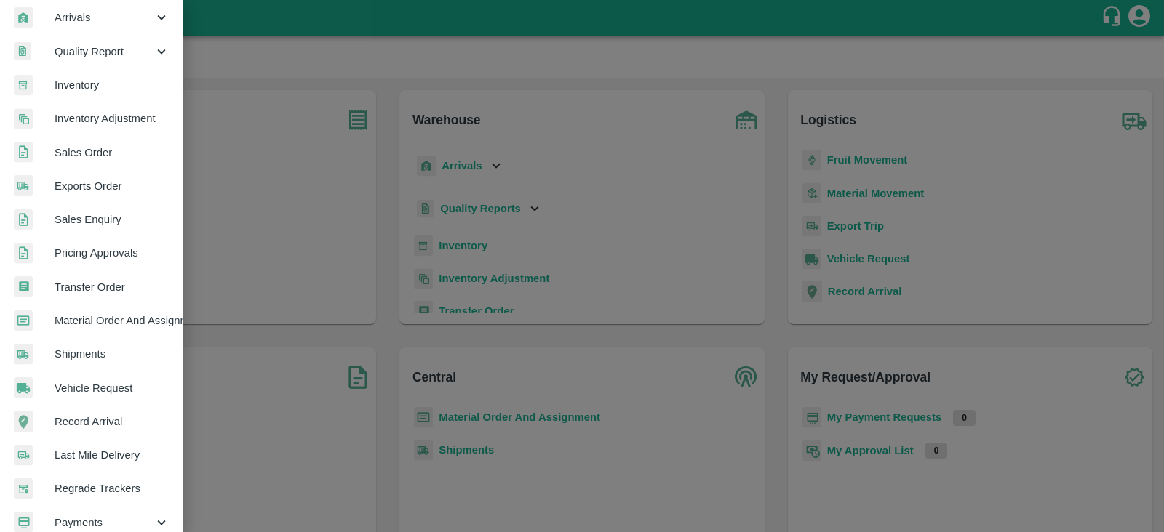
scroll to position [210, 0]
click at [94, 325] on span "Material Order And Assignment" at bounding box center [112, 321] width 115 height 16
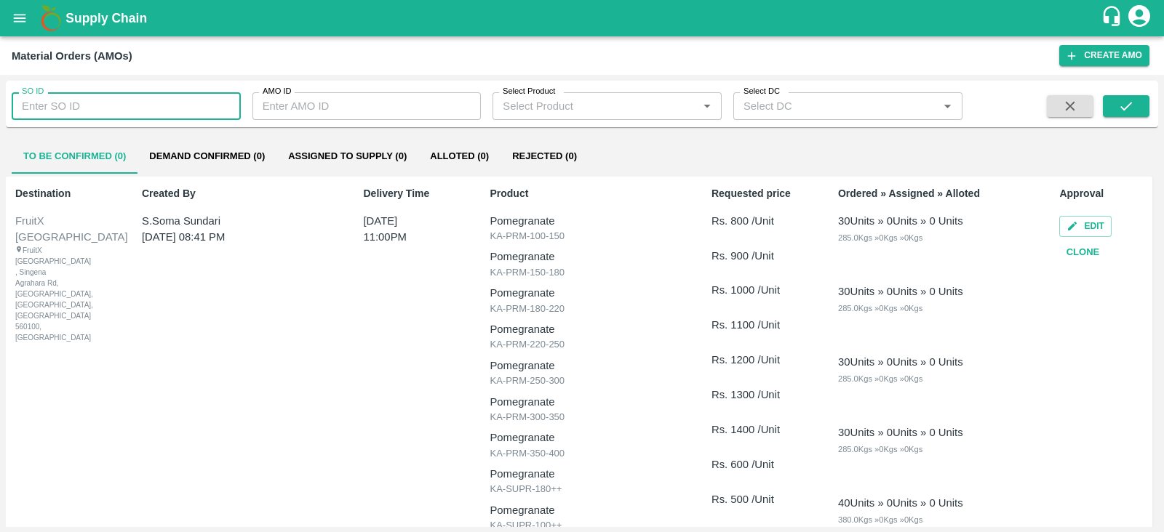
click at [188, 103] on input "SO ID" at bounding box center [126, 106] width 229 height 28
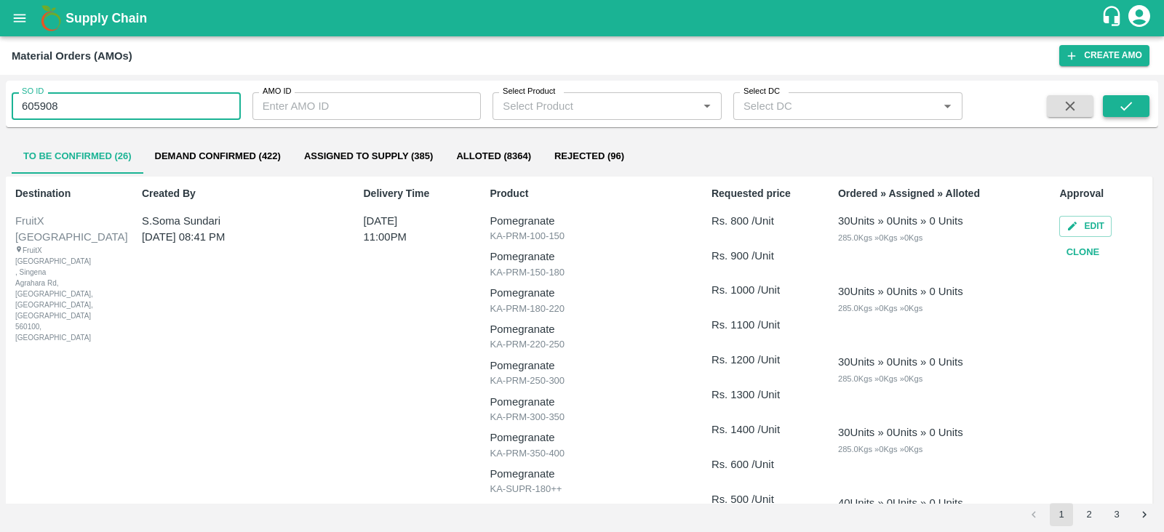
type input "605908"
click at [1114, 103] on button "submit" at bounding box center [1126, 106] width 47 height 22
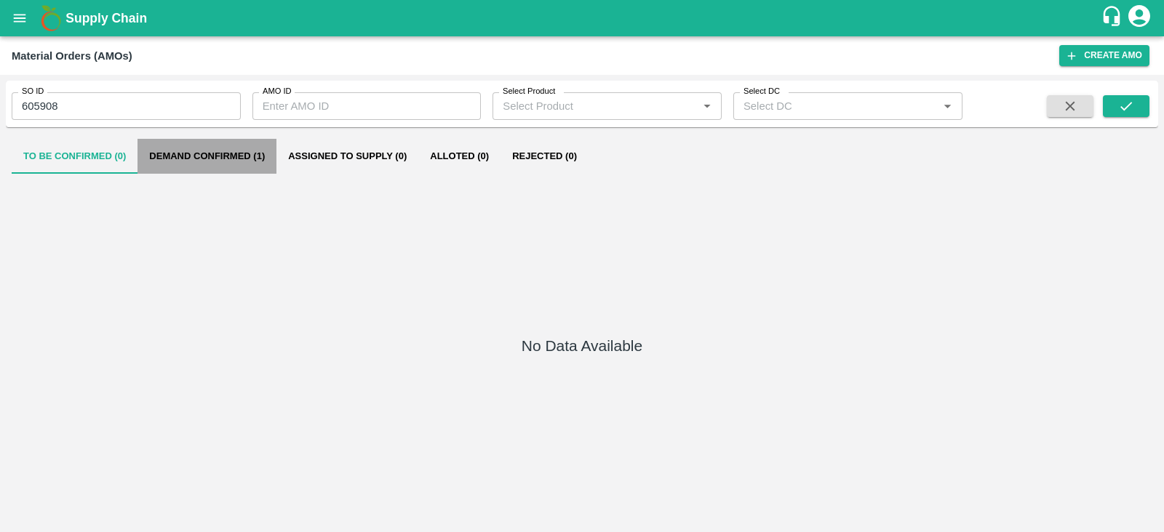
click at [209, 156] on button "Demand Confirmed (1)" at bounding box center [206, 156] width 139 height 35
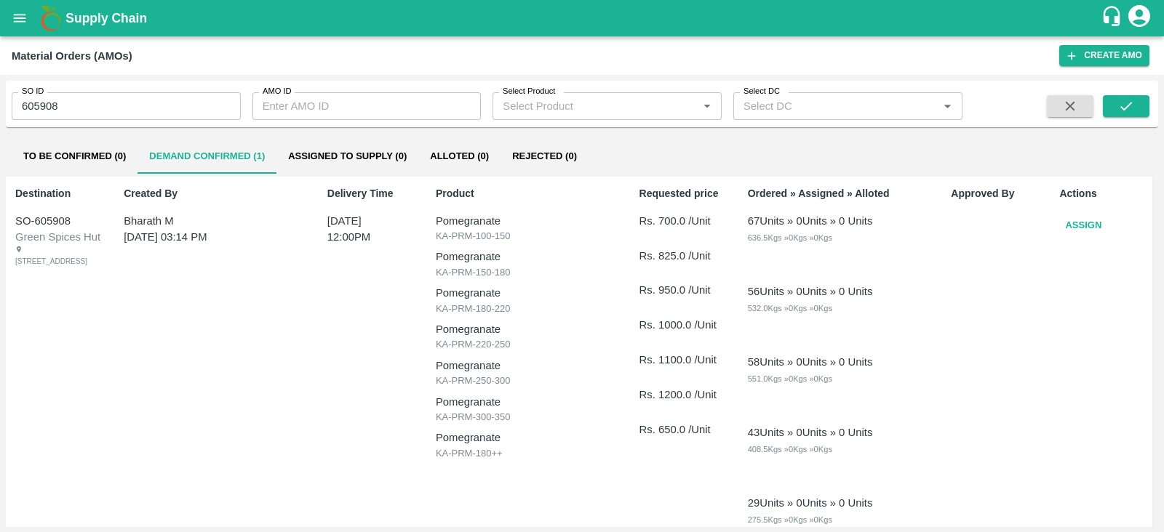
click at [1096, 226] on button "Assign" at bounding box center [1083, 225] width 48 height 25
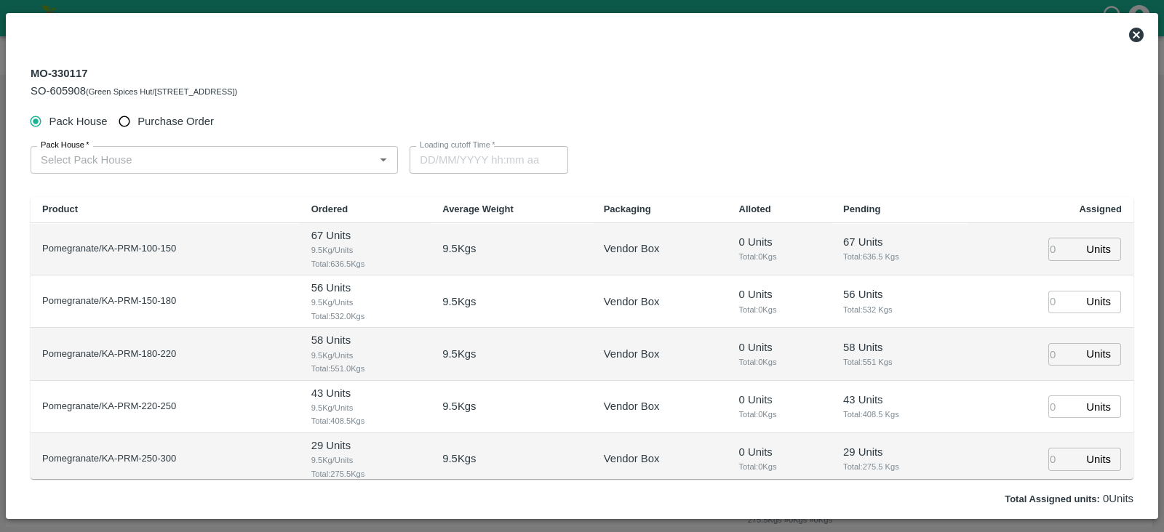
type input "27/09/2025 12:00 PM"
click at [199, 121] on span "Purchase Order" at bounding box center [175, 121] width 76 height 16
click at [138, 121] on input "Purchase Order" at bounding box center [124, 121] width 27 height 27
radio input "true"
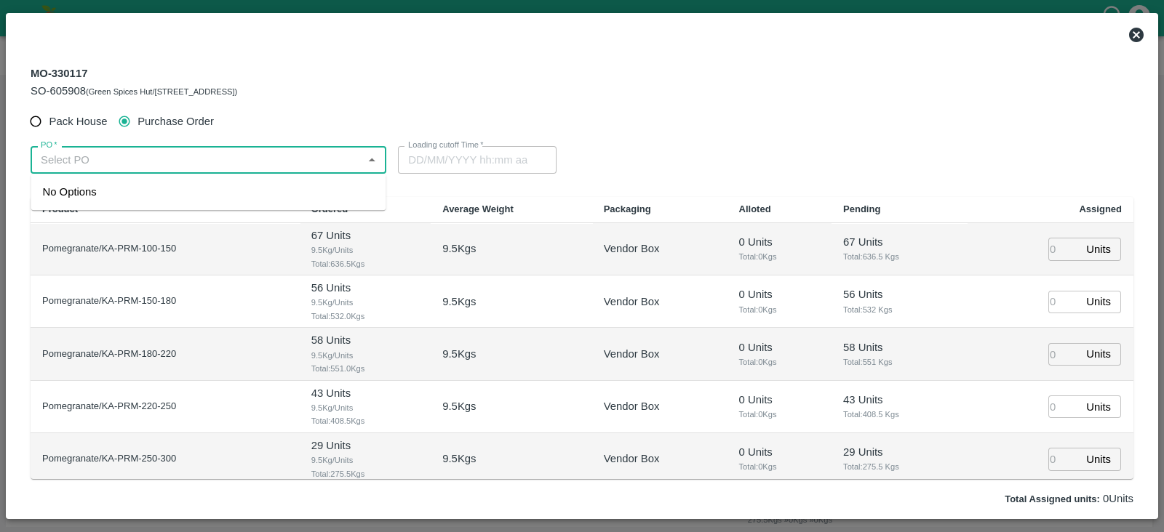
click at [291, 155] on input "PO   *" at bounding box center [196, 160] width 323 height 19
click at [295, 180] on div "PO-178497(Ningappa Kallappa Madabhavi -8805072781)" at bounding box center [208, 192] width 355 height 25
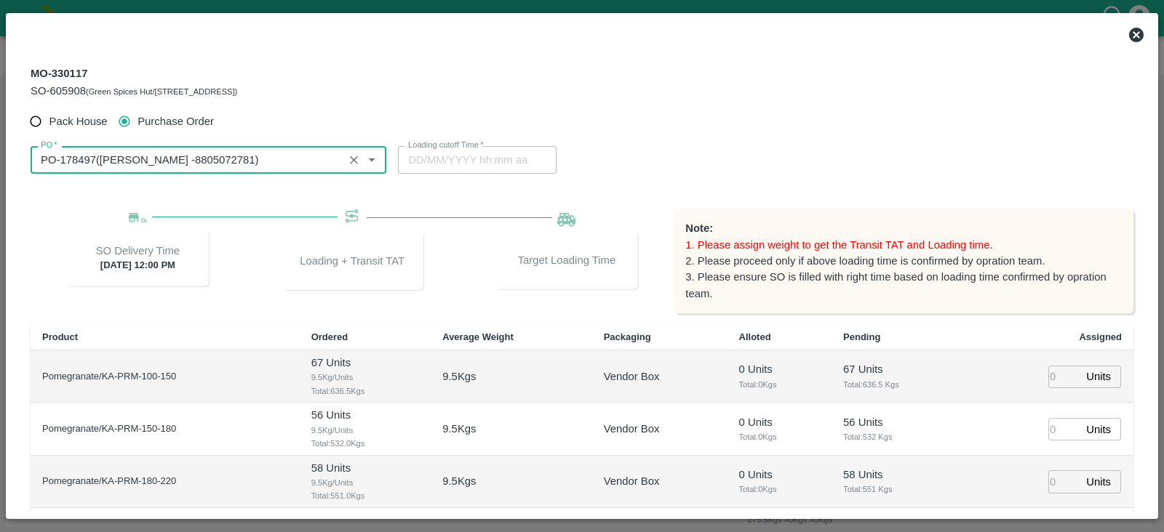
type input "PO-178497(Ningappa Kallappa Madabhavi -8805072781)"
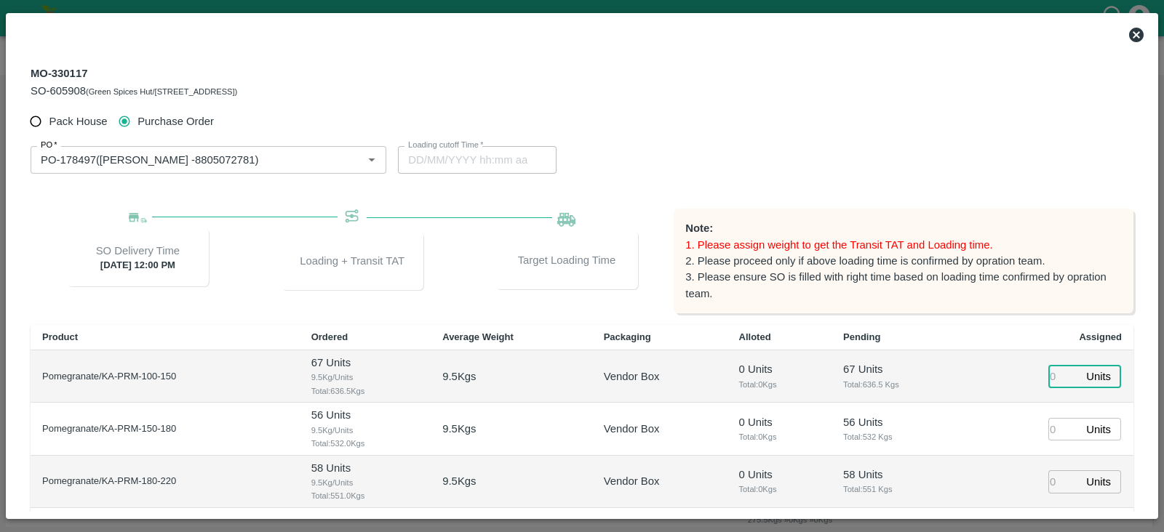
click at [1055, 373] on input "number" at bounding box center [1064, 377] width 32 height 23
type input "67"
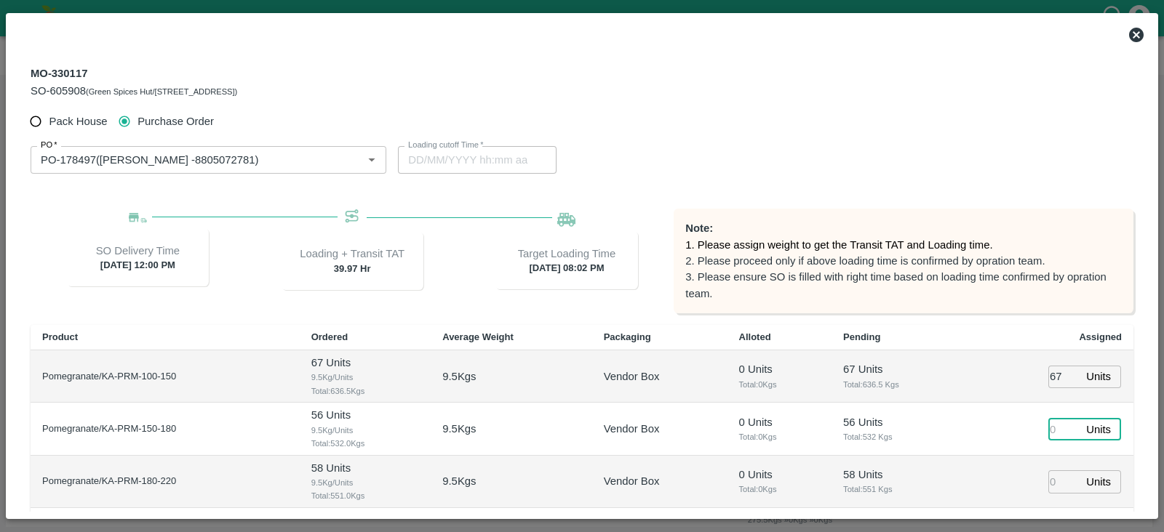
type input "25/09/2025 08:02 PM"
type input "56"
type input "58"
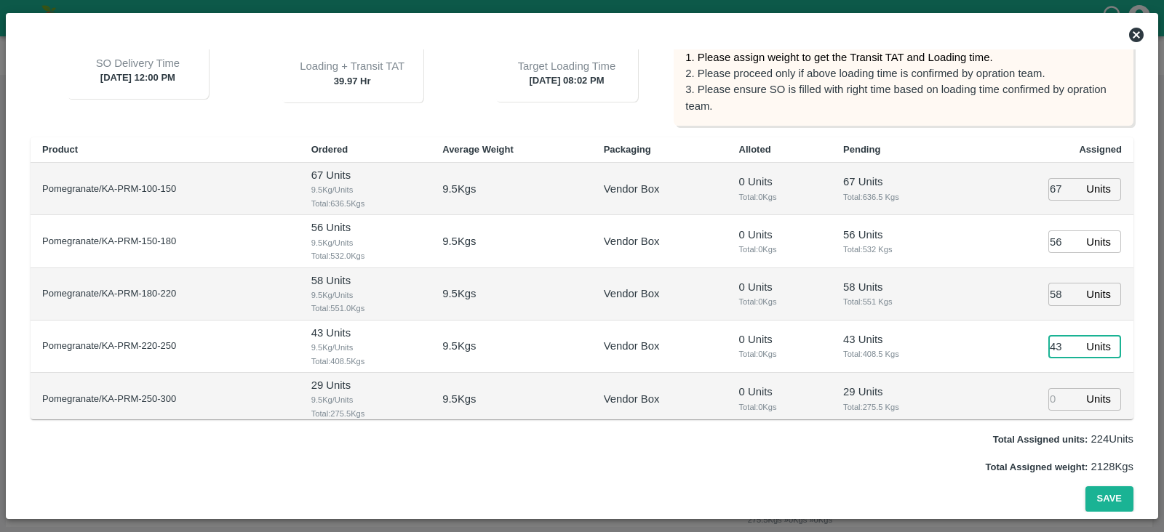
type input "43"
type input "25/09/2025 06:02 PM"
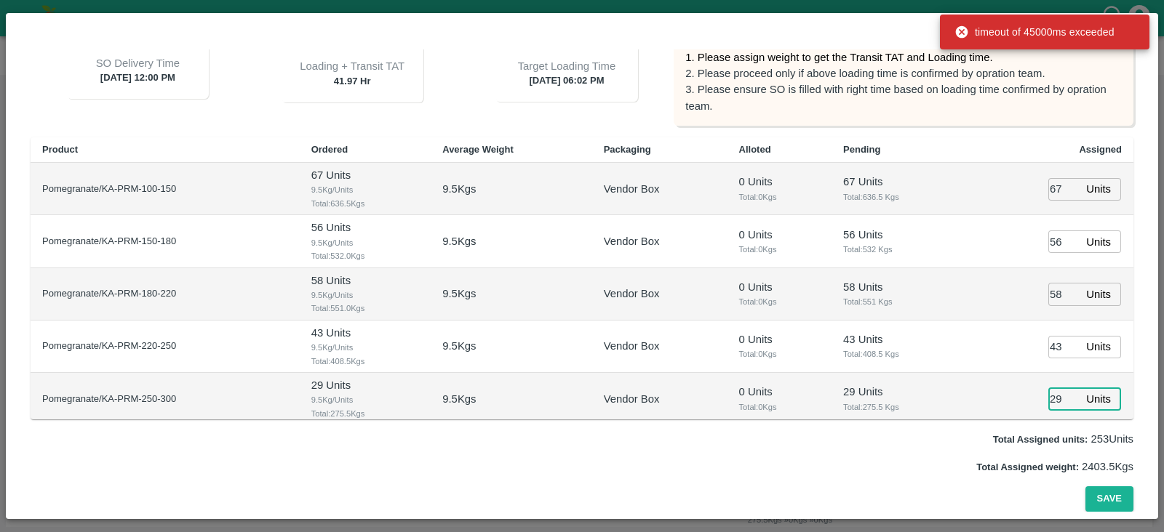
type input "29"
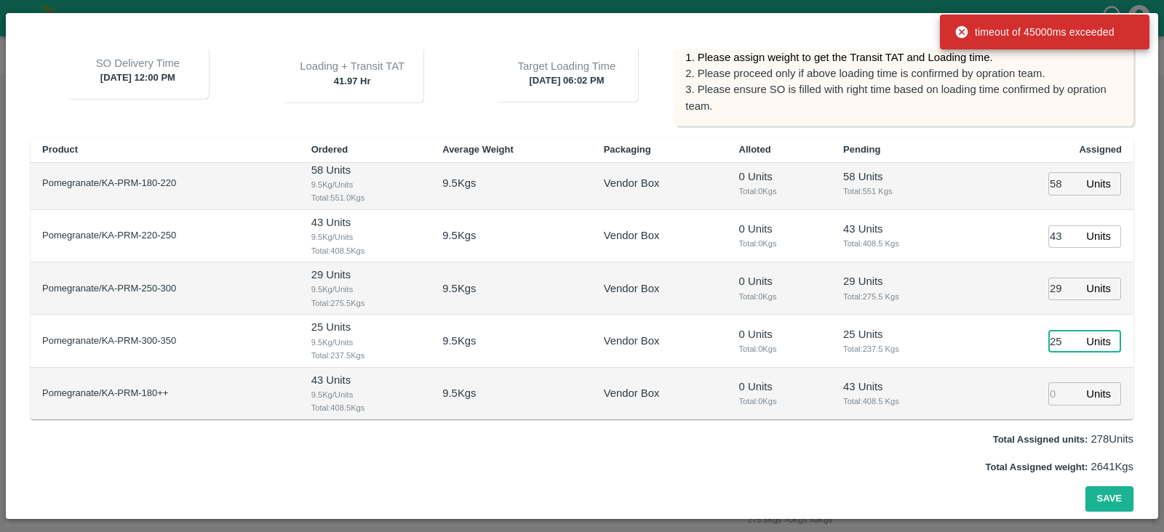
type input "25"
type input "25/09/2025 07:02 PM"
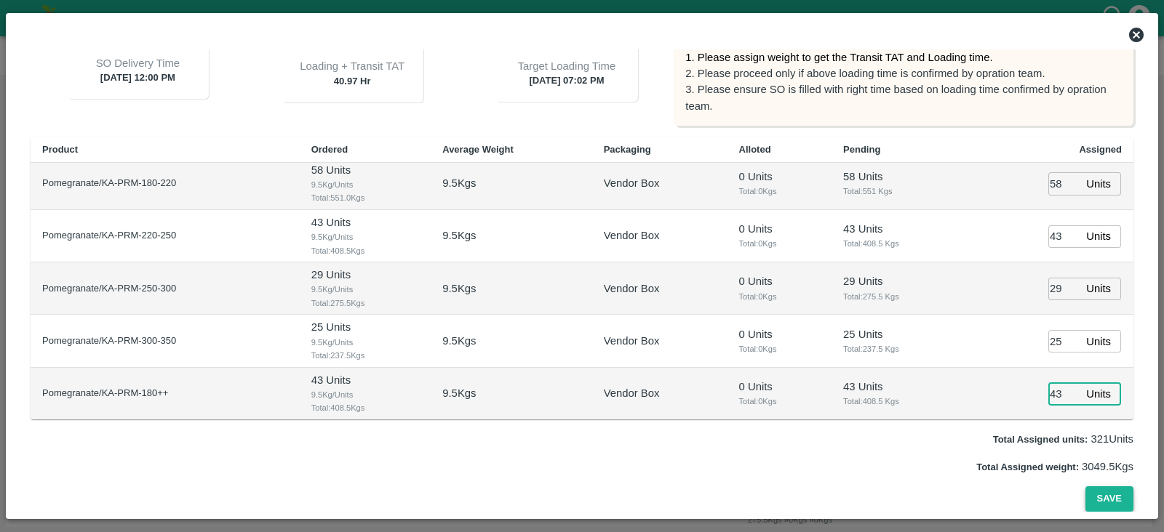
type input "43"
click at [1104, 502] on button "Save" at bounding box center [1109, 499] width 48 height 25
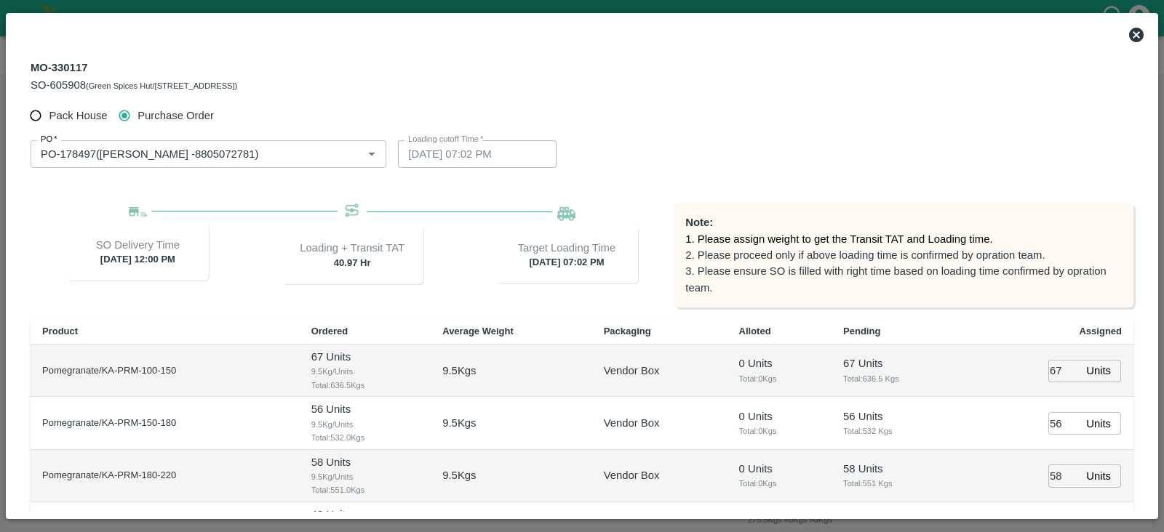
scroll to position [0, 0]
